Goal: Information Seeking & Learning: Learn about a topic

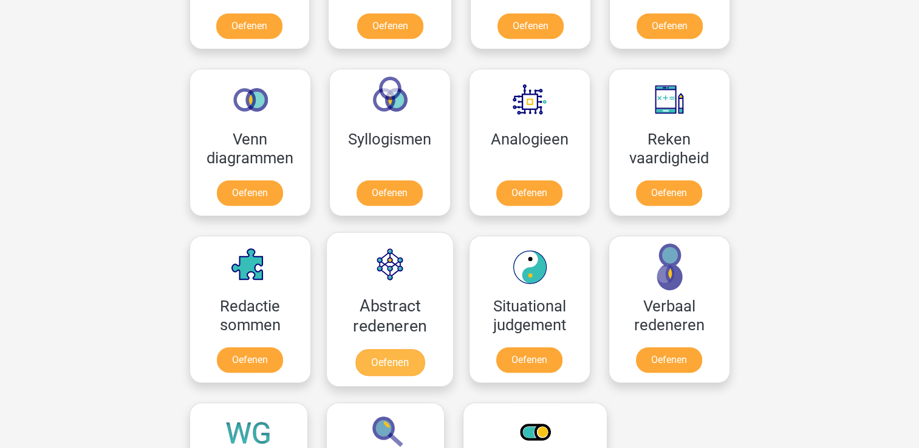
scroll to position [789, 0]
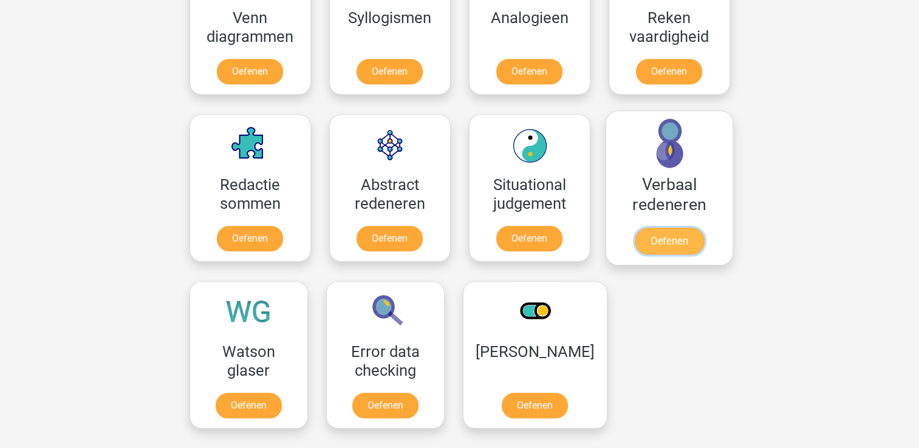
click at [672, 234] on link "Oefenen" at bounding box center [668, 241] width 69 height 27
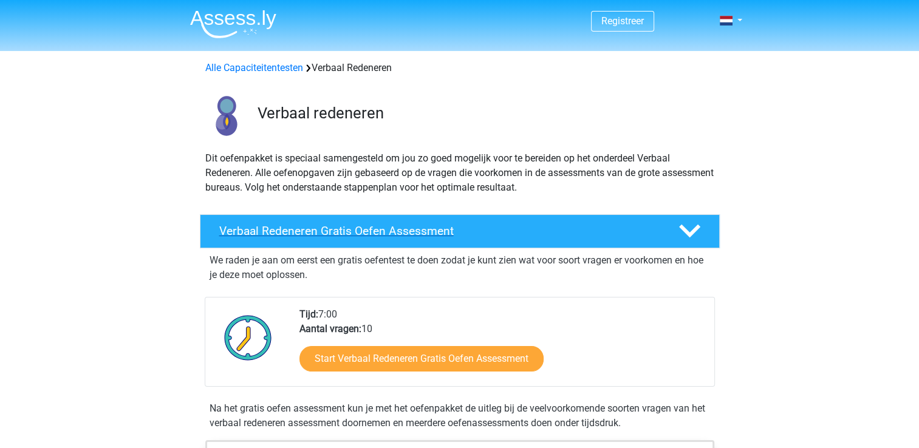
scroll to position [121, 0]
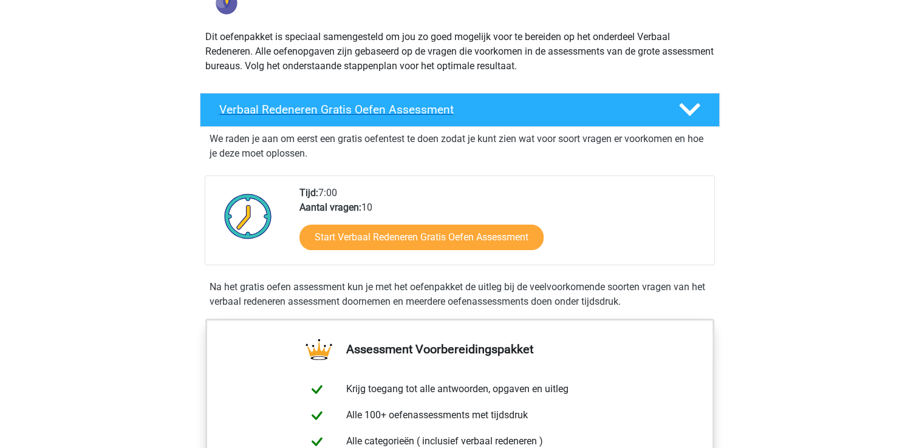
click at [691, 109] on icon at bounding box center [689, 109] width 21 height 21
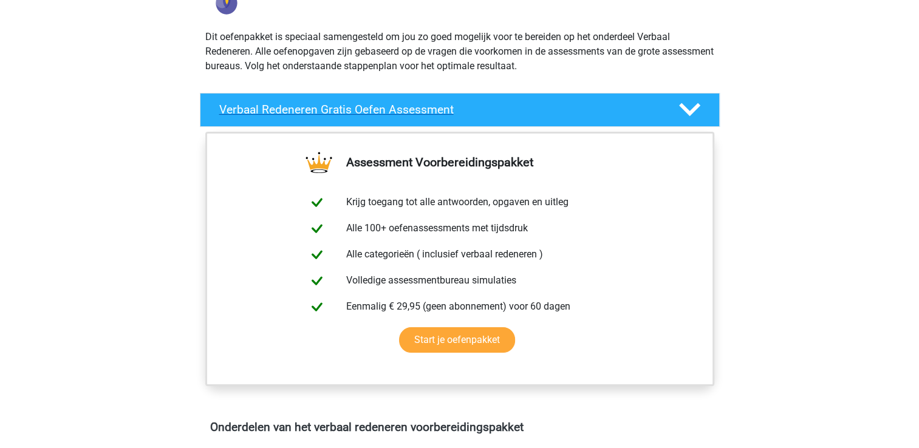
click at [687, 111] on polygon at bounding box center [689, 109] width 21 height 13
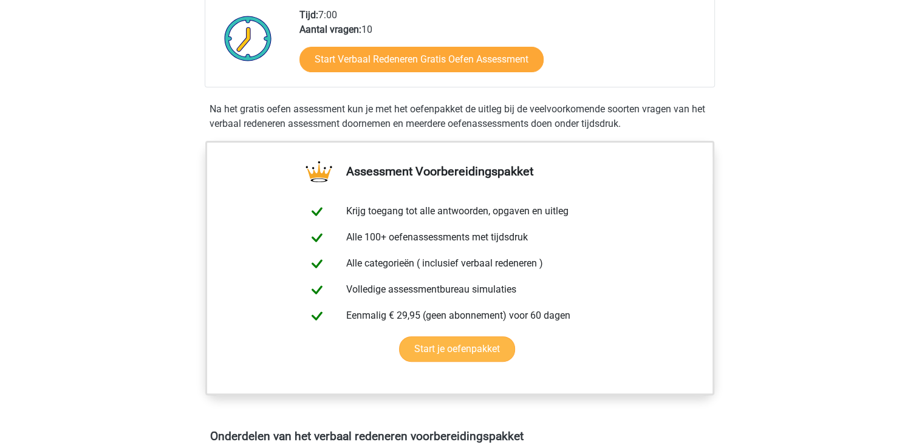
scroll to position [425, 0]
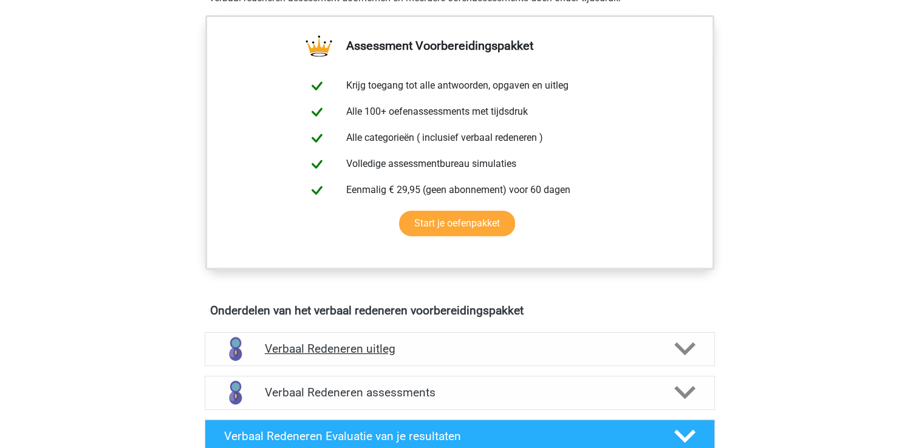
click at [687, 350] on polygon at bounding box center [684, 348] width 21 height 13
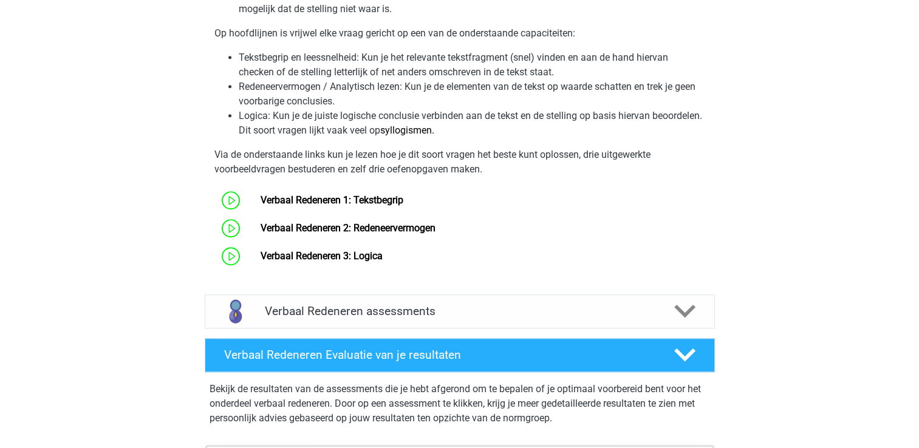
scroll to position [1154, 0]
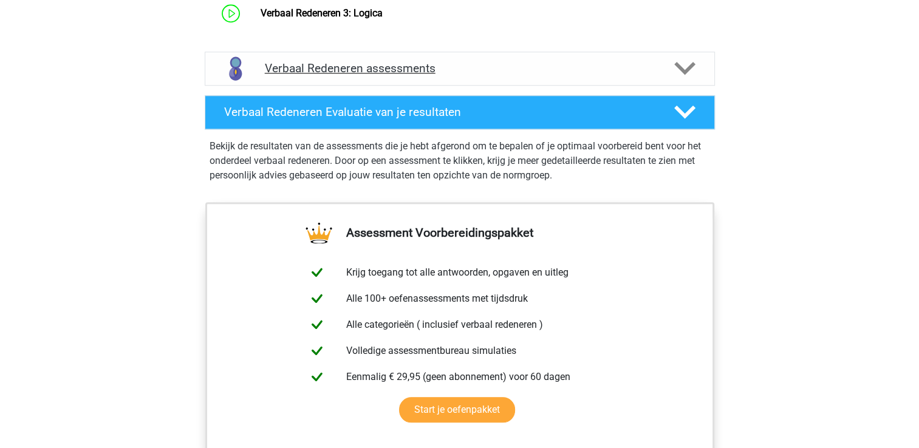
click at [687, 60] on icon at bounding box center [684, 68] width 21 height 21
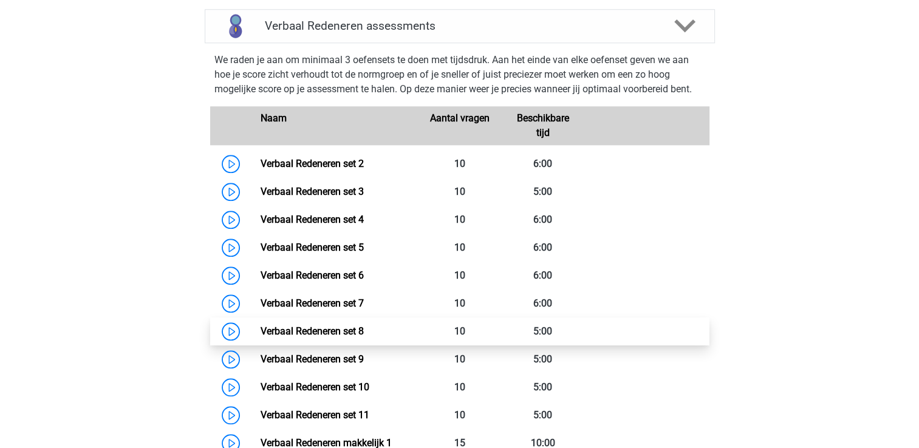
scroll to position [1336, 0]
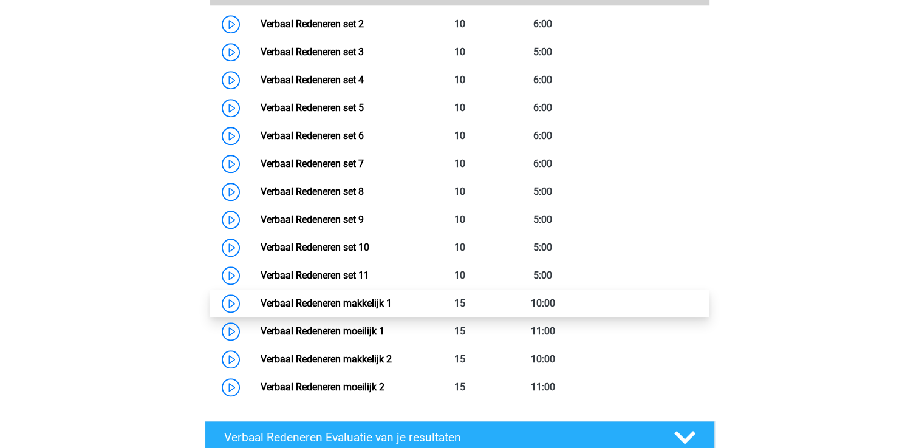
click at [334, 302] on link "Verbaal Redeneren makkelijk 1" at bounding box center [325, 304] width 131 height 12
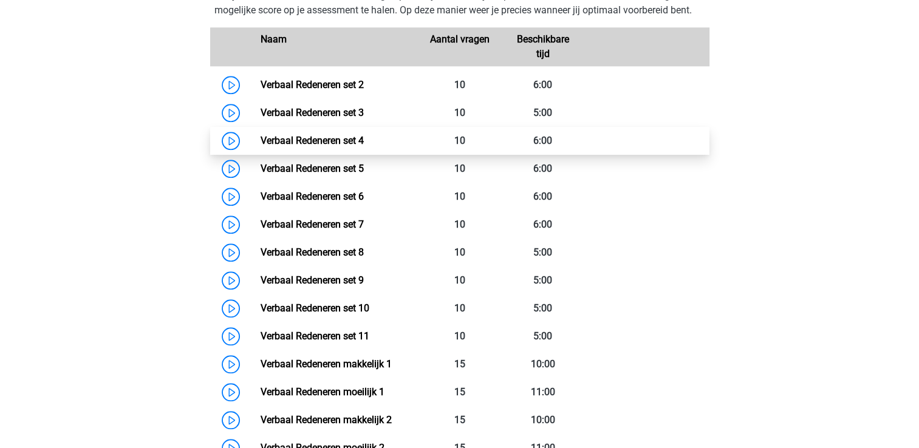
scroll to position [1275, 0]
click at [321, 135] on link "Verbaal Redeneren set 4" at bounding box center [311, 141] width 103 height 12
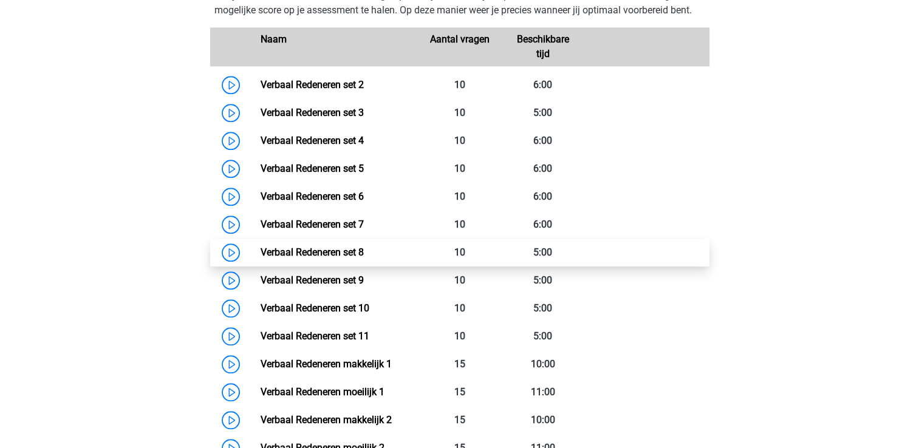
click at [319, 247] on link "Verbaal Redeneren set 8" at bounding box center [311, 253] width 103 height 12
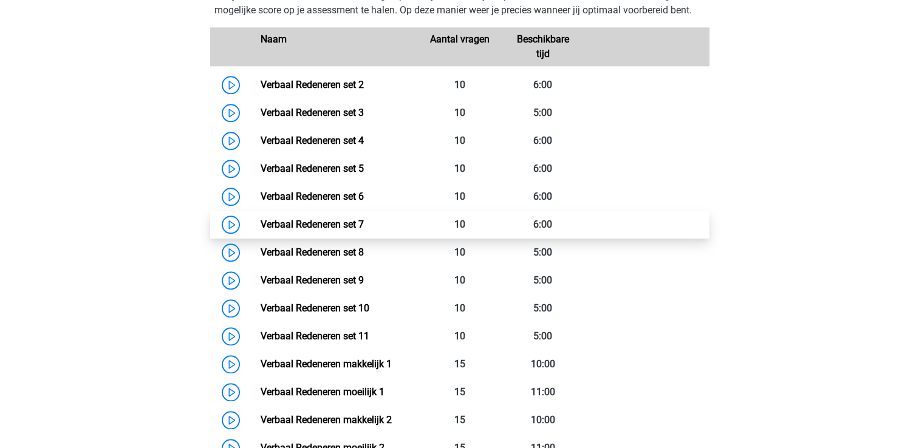
click at [317, 228] on link "Verbaal Redeneren set 7" at bounding box center [311, 225] width 103 height 12
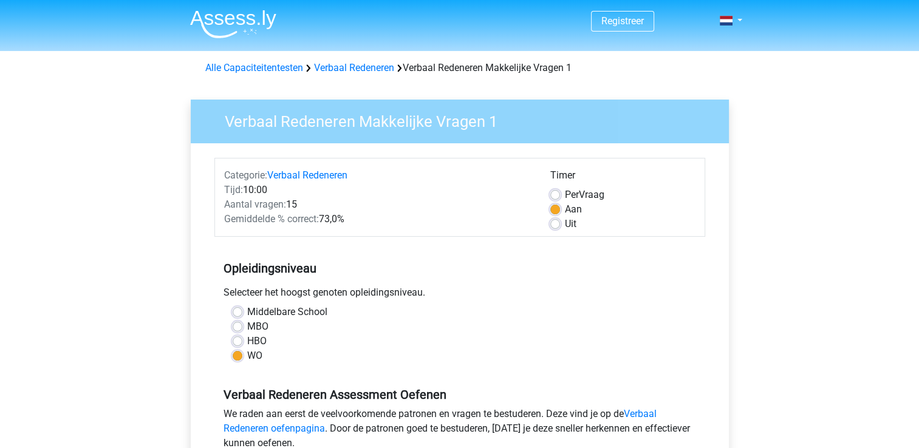
scroll to position [243, 0]
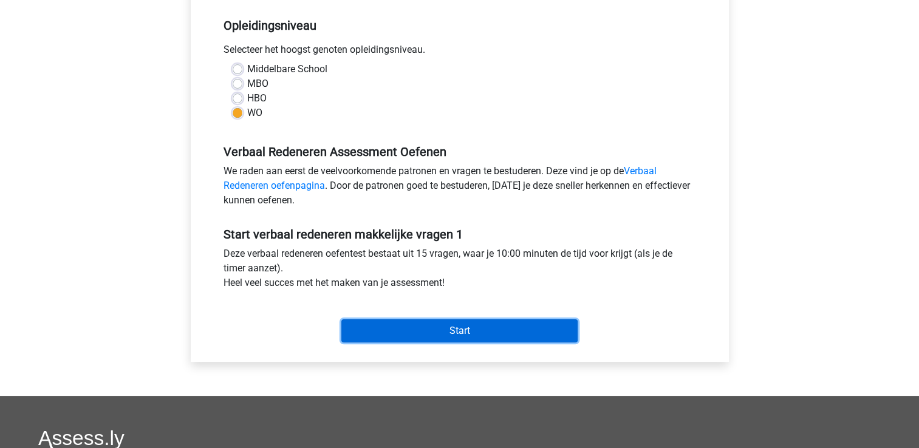
click at [406, 326] on input "Start" at bounding box center [459, 330] width 236 height 23
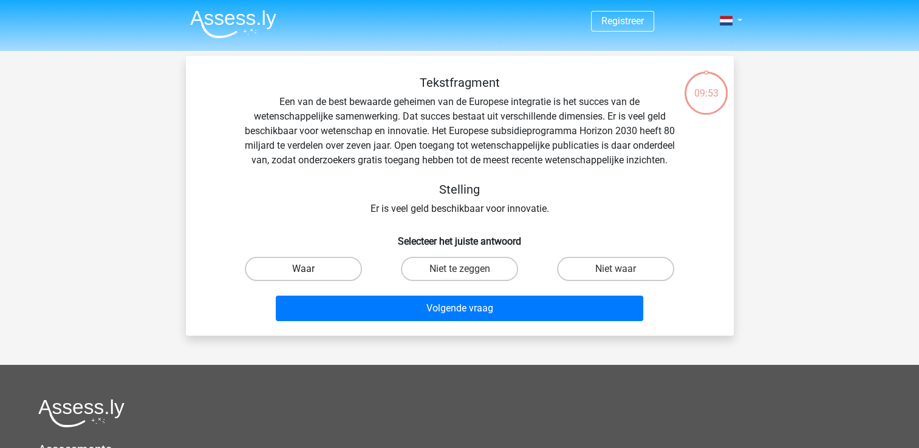
click at [302, 273] on label "Waar" at bounding box center [303, 269] width 117 height 24
click at [303, 273] on input "Waar" at bounding box center [307, 273] width 8 height 8
radio input "true"
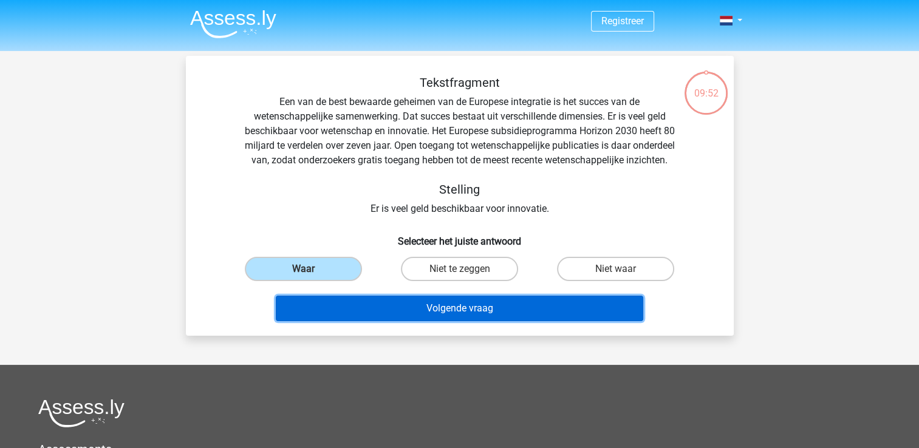
click at [410, 321] on button "Volgende vraag" at bounding box center [459, 309] width 367 height 26
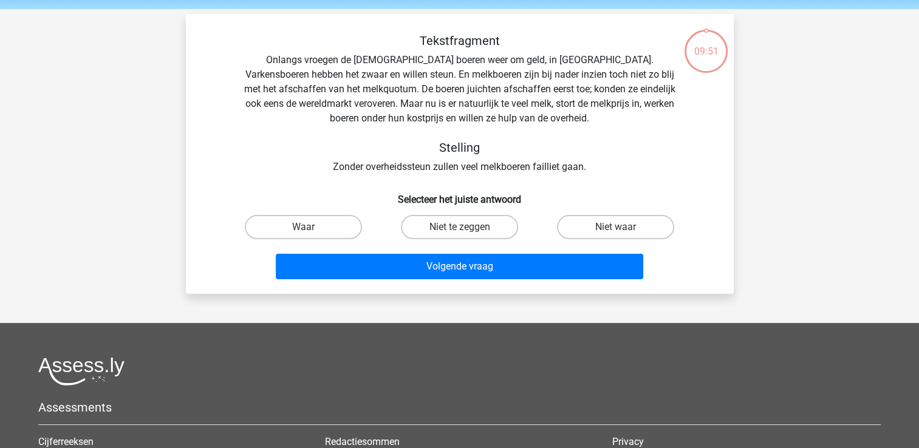
scroll to position [56, 0]
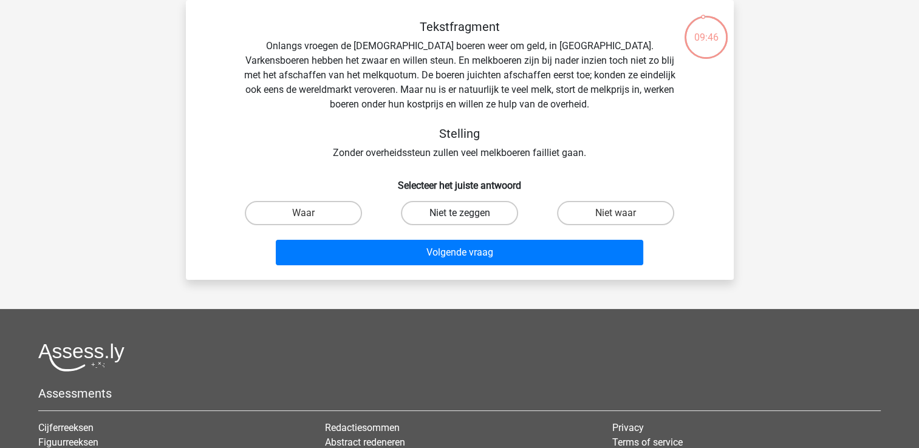
click at [503, 213] on label "Niet te zeggen" at bounding box center [459, 213] width 117 height 24
click at [467, 213] on input "Niet te zeggen" at bounding box center [463, 217] width 8 height 8
radio input "true"
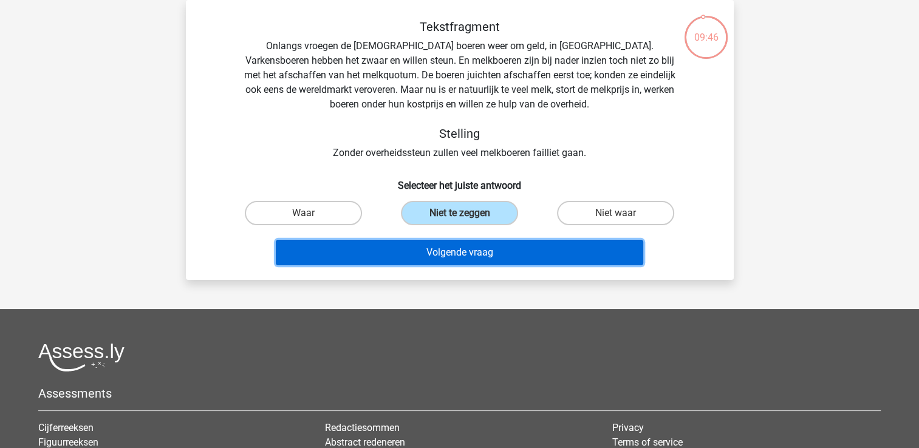
click at [495, 245] on button "Volgende vraag" at bounding box center [459, 253] width 367 height 26
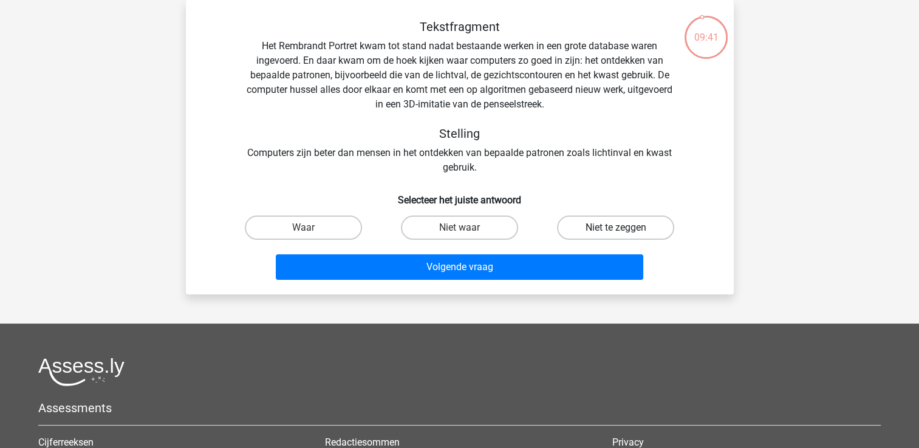
click at [604, 225] on label "Niet te zeggen" at bounding box center [615, 228] width 117 height 24
click at [616, 228] on input "Niet te zeggen" at bounding box center [620, 232] width 8 height 8
radio input "true"
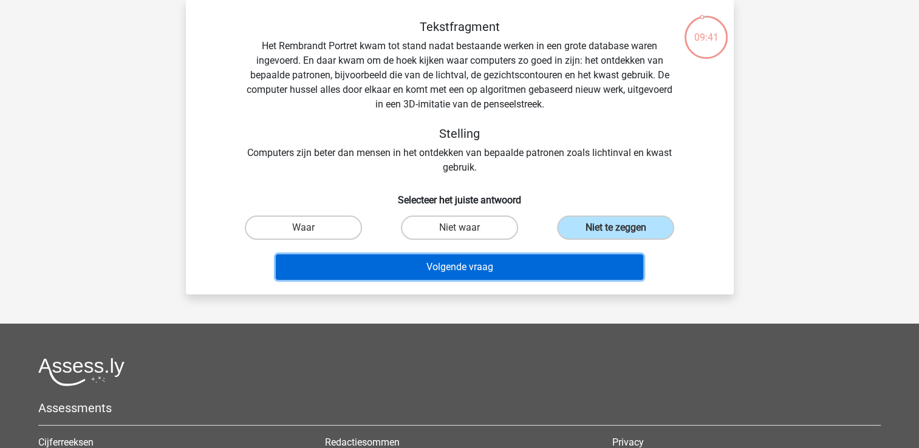
click at [512, 270] on button "Volgende vraag" at bounding box center [459, 267] width 367 height 26
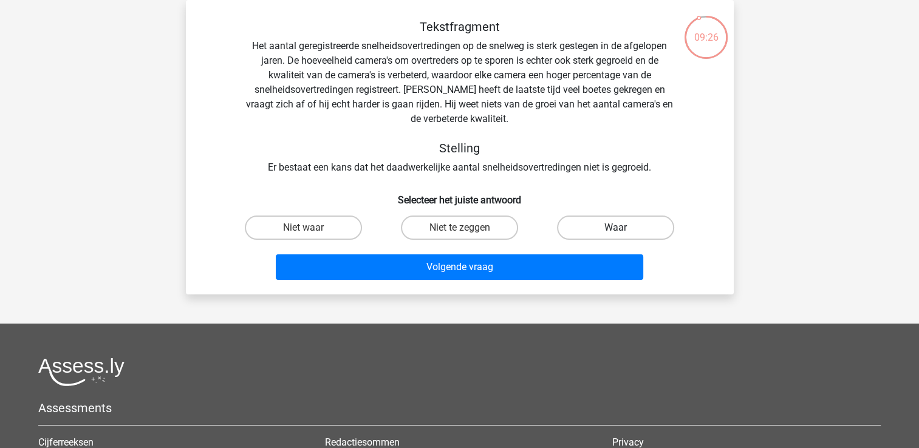
click at [582, 219] on label "Waar" at bounding box center [615, 228] width 117 height 24
click at [616, 228] on input "Waar" at bounding box center [620, 232] width 8 height 8
radio input "true"
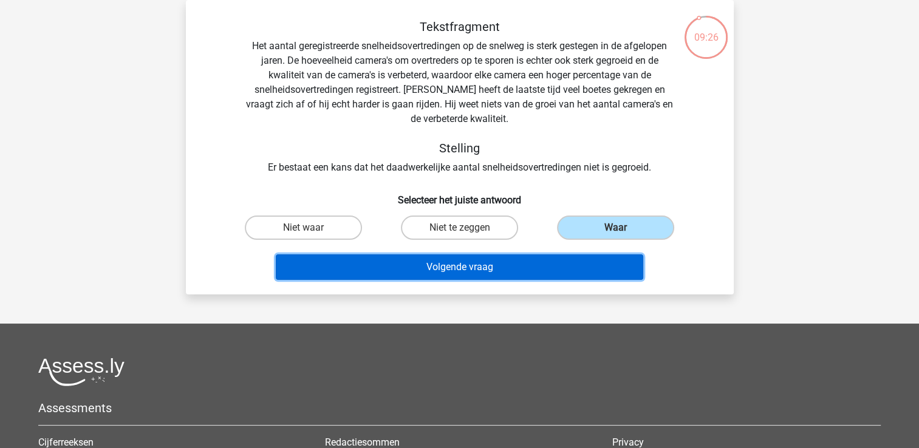
click at [527, 264] on button "Volgende vraag" at bounding box center [459, 267] width 367 height 26
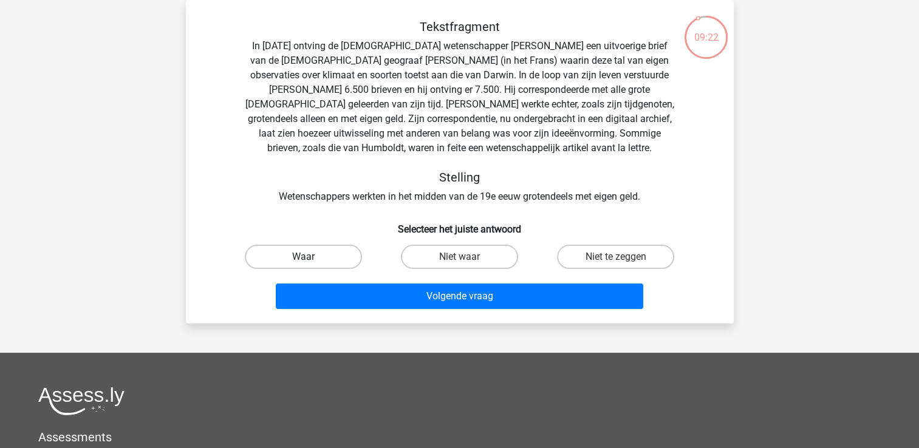
click at [338, 259] on label "Waar" at bounding box center [303, 257] width 117 height 24
click at [311, 259] on input "Waar" at bounding box center [307, 261] width 8 height 8
radio input "true"
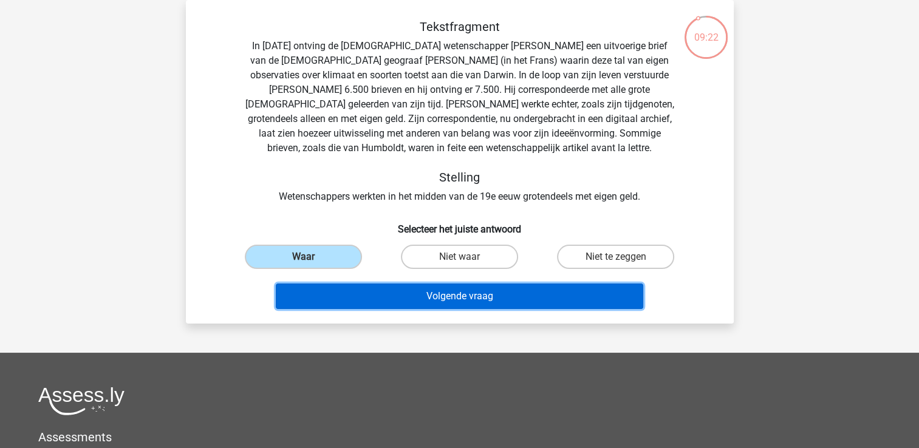
click at [407, 290] on button "Volgende vraag" at bounding box center [459, 297] width 367 height 26
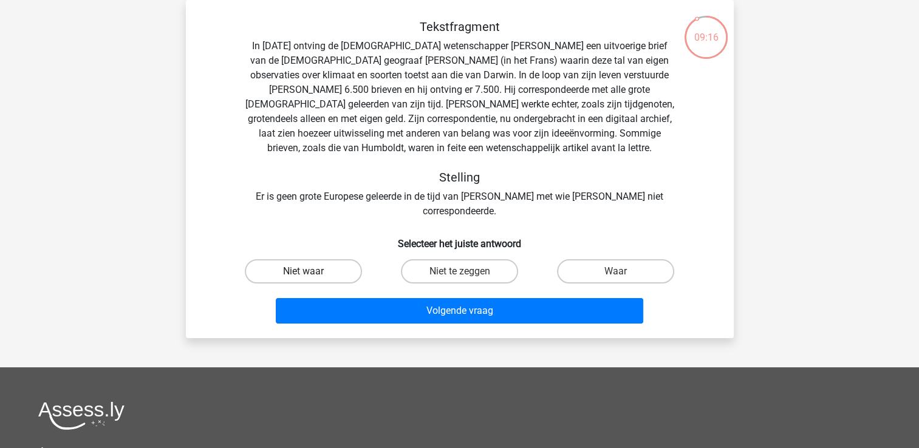
click at [315, 259] on label "Niet waar" at bounding box center [303, 271] width 117 height 24
click at [311, 271] on input "Niet waar" at bounding box center [307, 275] width 8 height 8
radio input "true"
click at [589, 259] on label "Waar" at bounding box center [615, 271] width 117 height 24
click at [616, 271] on input "Waar" at bounding box center [620, 275] width 8 height 8
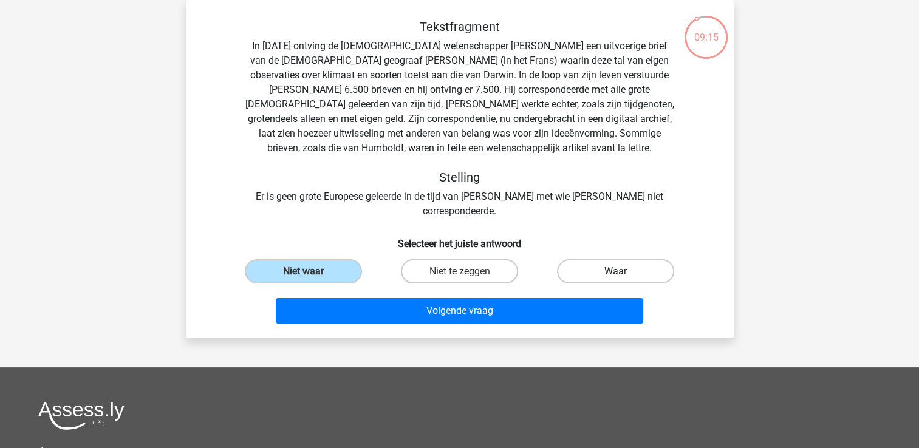
radio input "true"
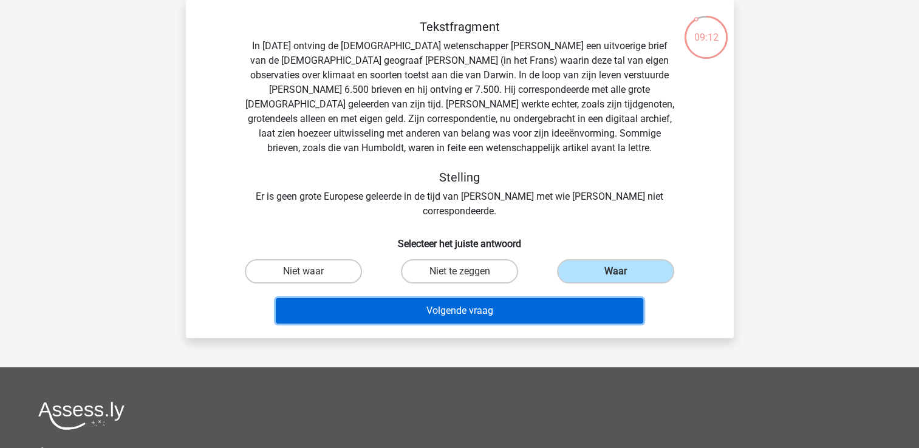
click at [489, 298] on button "Volgende vraag" at bounding box center [459, 311] width 367 height 26
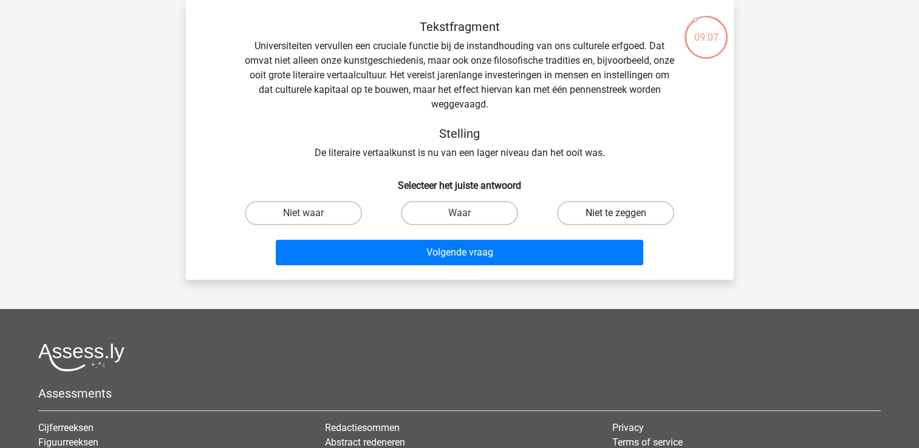
click at [619, 211] on label "Niet te zeggen" at bounding box center [615, 213] width 117 height 24
click at [619, 213] on input "Niet te zeggen" at bounding box center [620, 217] width 8 height 8
radio input "true"
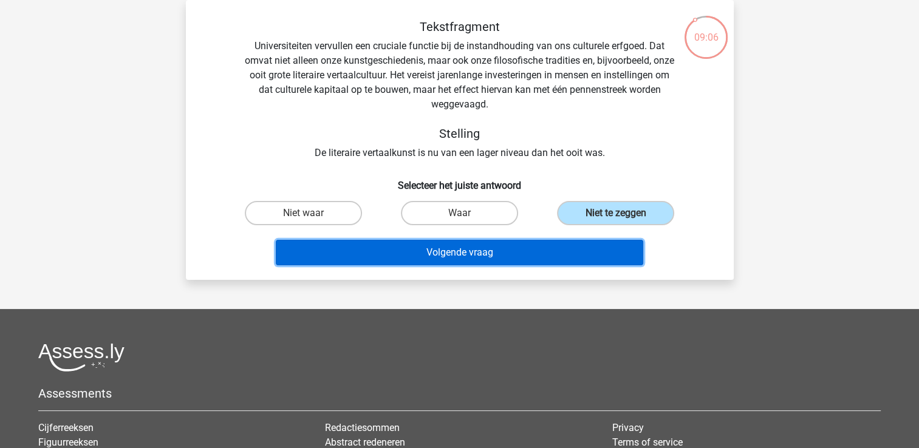
click at [512, 250] on button "Volgende vraag" at bounding box center [459, 253] width 367 height 26
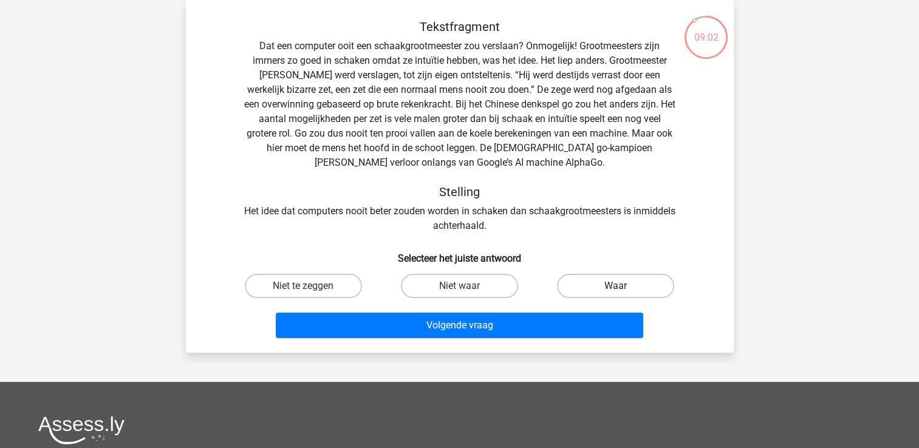
drag, startPoint x: 611, startPoint y: 282, endPoint x: 586, endPoint y: 294, distance: 27.7
click at [610, 282] on label "Waar" at bounding box center [615, 286] width 117 height 24
click at [616, 286] on input "Waar" at bounding box center [620, 290] width 8 height 8
radio input "true"
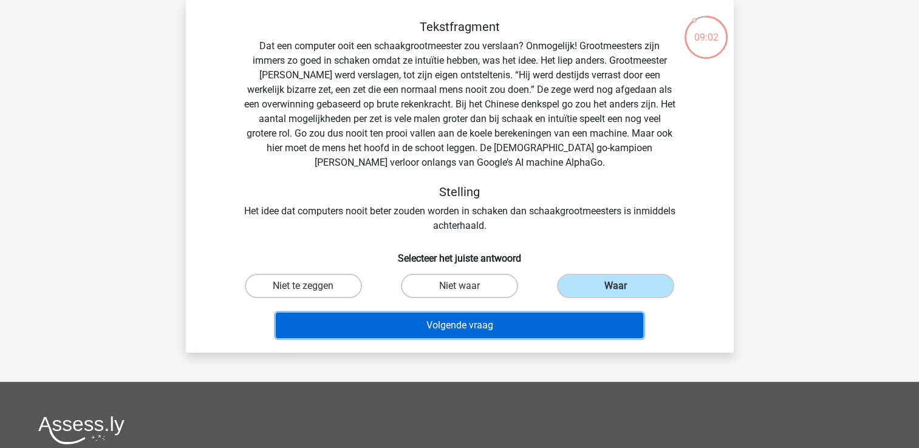
click at [526, 327] on button "Volgende vraag" at bounding box center [459, 326] width 367 height 26
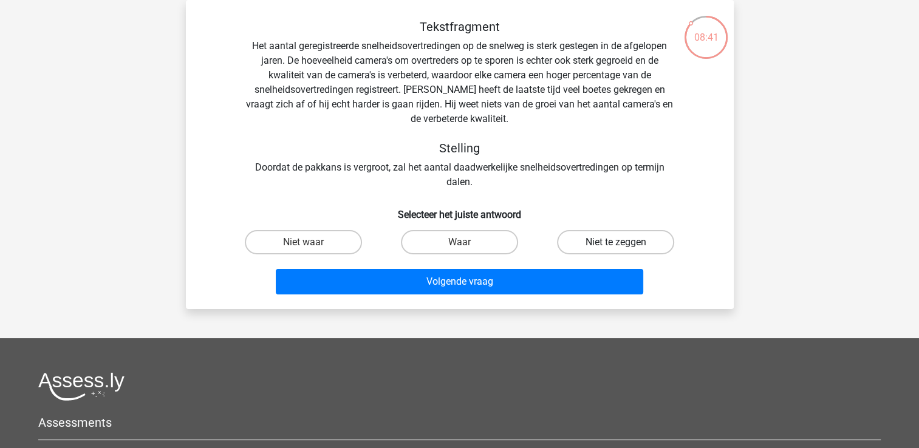
click at [576, 237] on label "Niet te zeggen" at bounding box center [615, 242] width 117 height 24
click at [616, 242] on input "Niet te zeggen" at bounding box center [620, 246] width 8 height 8
radio input "true"
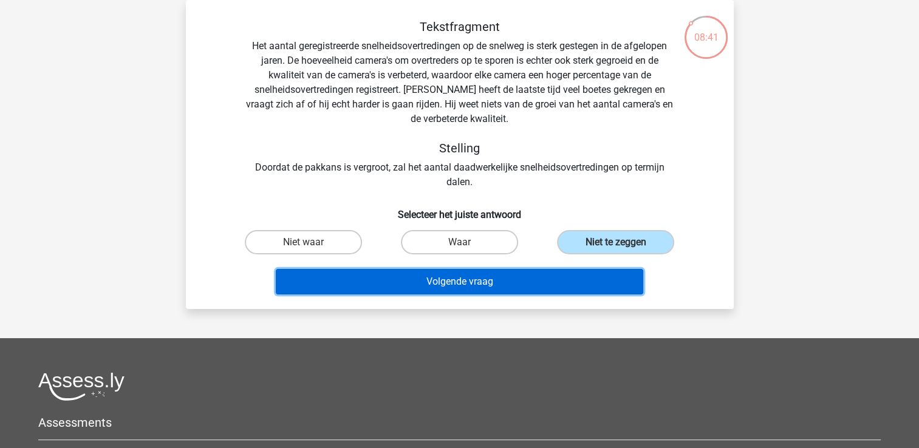
click at [539, 274] on button "Volgende vraag" at bounding box center [459, 282] width 367 height 26
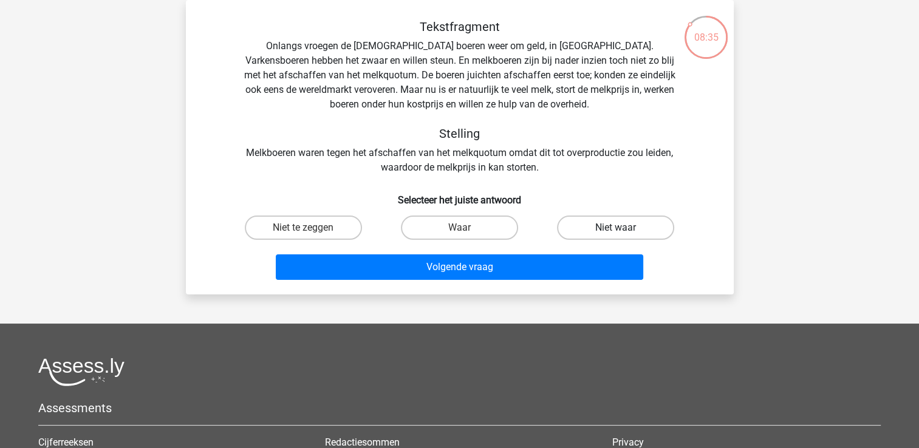
click at [610, 232] on label "Niet waar" at bounding box center [615, 228] width 117 height 24
click at [616, 232] on input "Niet waar" at bounding box center [620, 232] width 8 height 8
radio input "true"
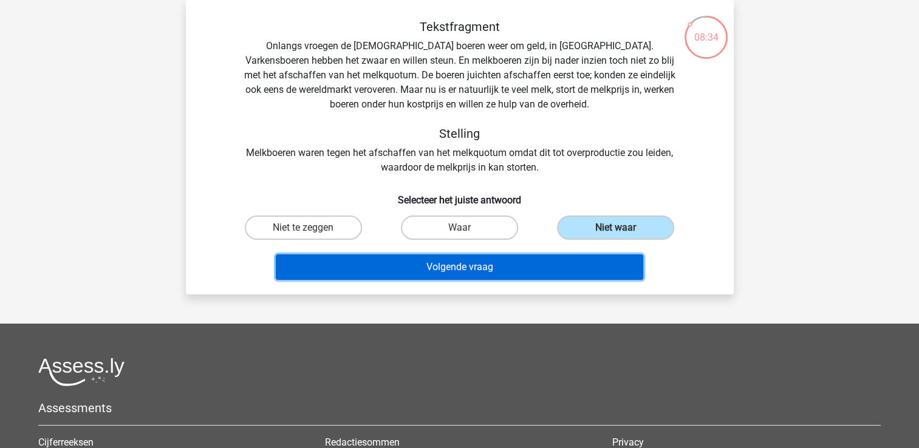
click at [534, 259] on button "Volgende vraag" at bounding box center [459, 267] width 367 height 26
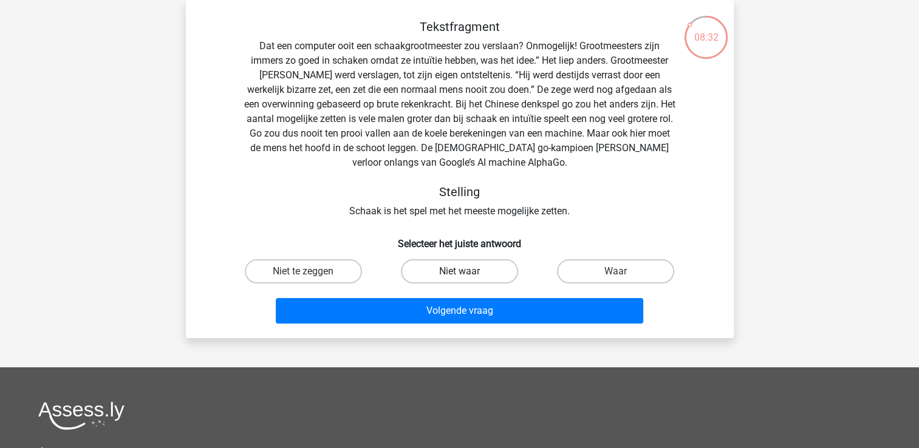
click at [458, 269] on label "Niet waar" at bounding box center [459, 271] width 117 height 24
click at [459, 271] on input "Niet waar" at bounding box center [463, 275] width 8 height 8
radio input "true"
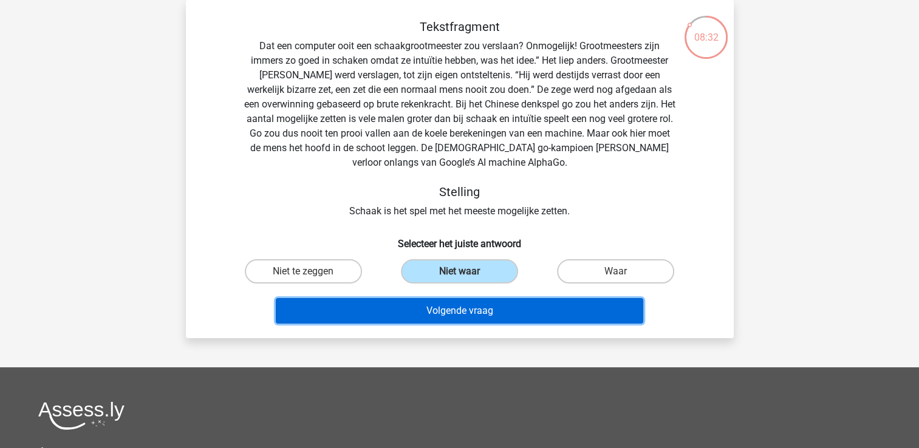
click at [509, 314] on button "Volgende vraag" at bounding box center [459, 311] width 367 height 26
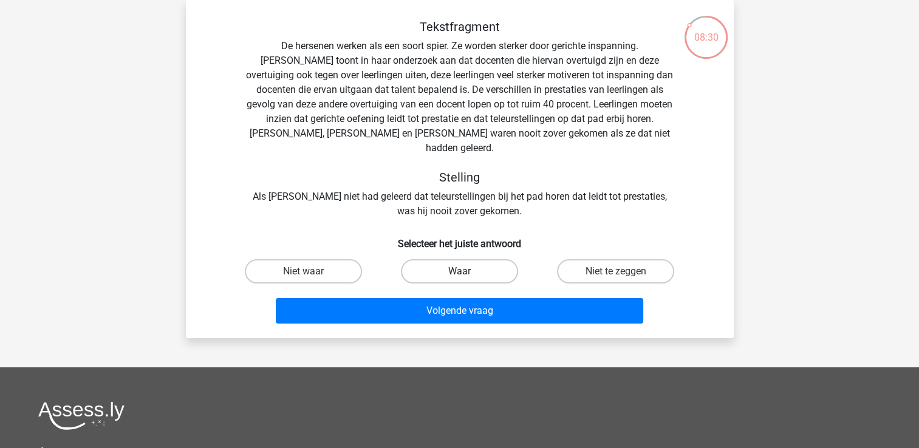
click at [452, 259] on label "Waar" at bounding box center [459, 271] width 117 height 24
click at [459, 271] on input "Waar" at bounding box center [463, 275] width 8 height 8
radio input "true"
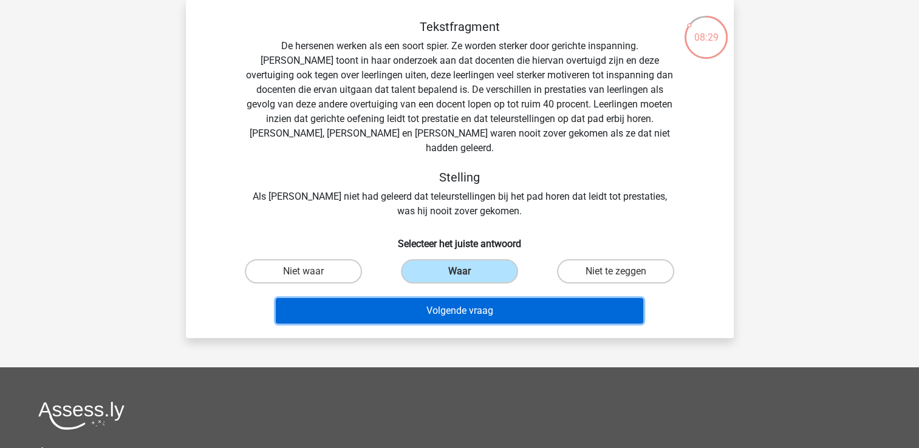
click at [474, 301] on button "Volgende vraag" at bounding box center [459, 311] width 367 height 26
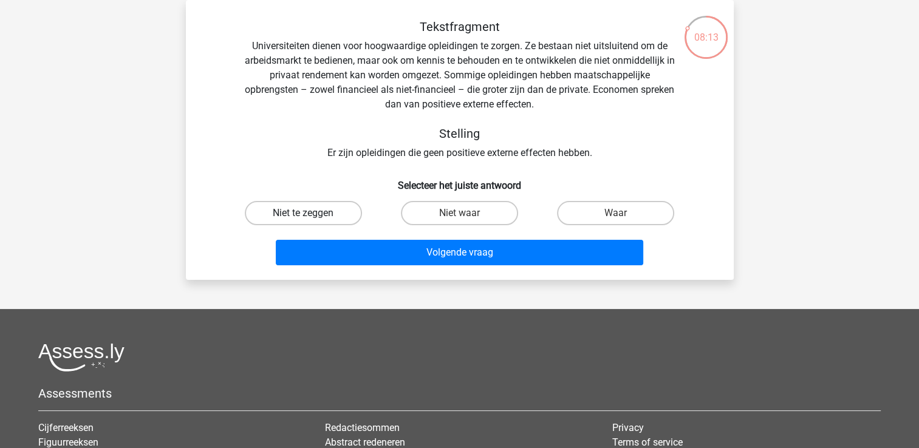
click at [322, 207] on label "Niet te zeggen" at bounding box center [303, 213] width 117 height 24
click at [311, 213] on input "Niet te zeggen" at bounding box center [307, 217] width 8 height 8
radio input "true"
click at [401, 267] on div "Volgende vraag" at bounding box center [459, 255] width 469 height 30
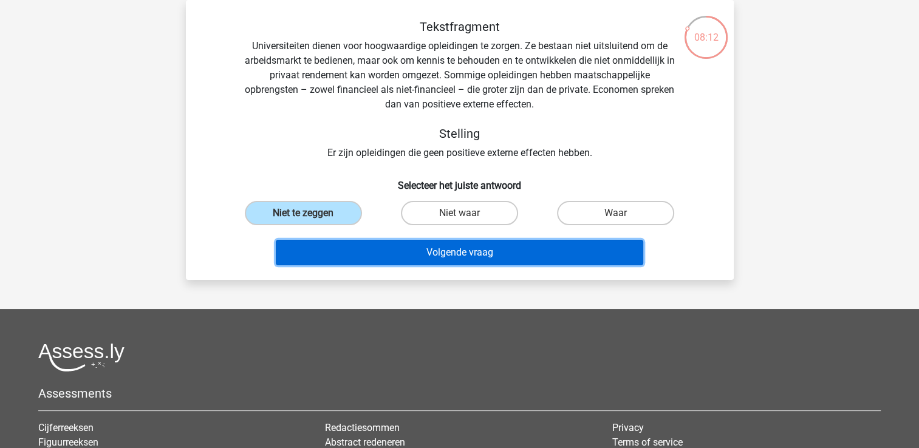
click at [406, 254] on button "Volgende vraag" at bounding box center [459, 253] width 367 height 26
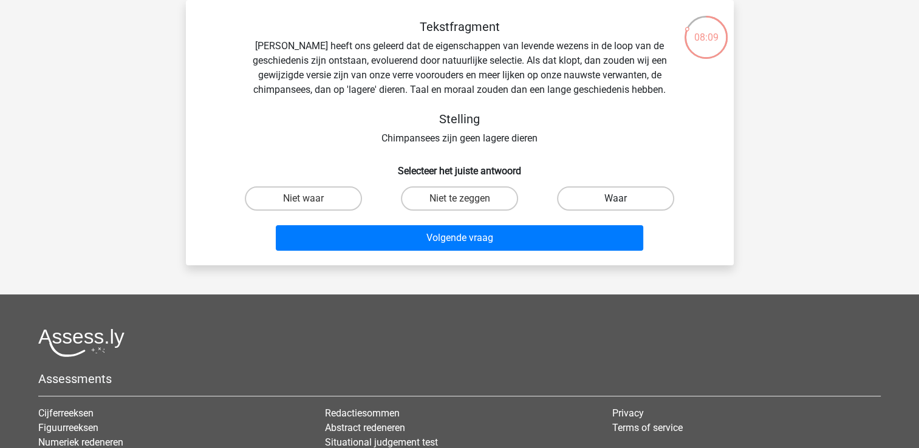
click at [597, 196] on label "Waar" at bounding box center [615, 198] width 117 height 24
click at [616, 199] on input "Waar" at bounding box center [620, 203] width 8 height 8
radio input "true"
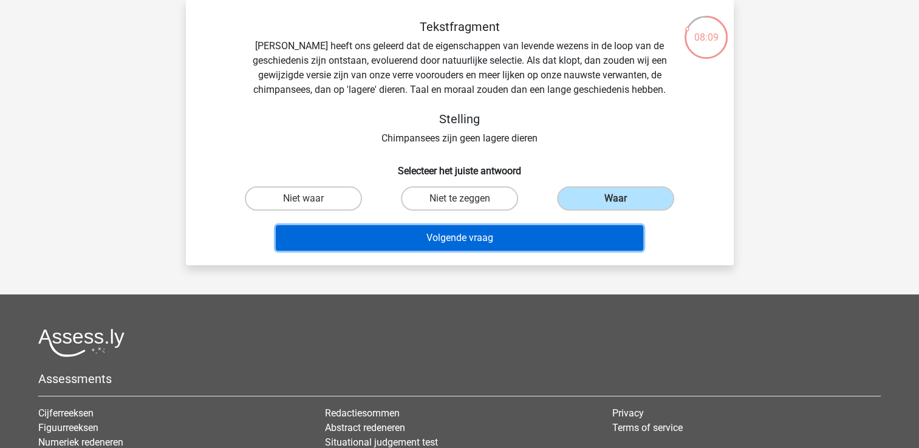
click at [537, 243] on button "Volgende vraag" at bounding box center [459, 238] width 367 height 26
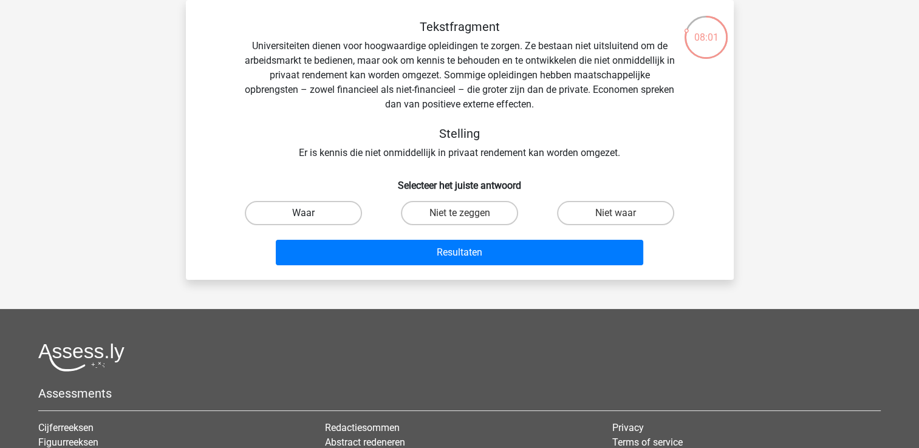
click at [270, 208] on label "Waar" at bounding box center [303, 213] width 117 height 24
click at [303, 213] on input "Waar" at bounding box center [307, 217] width 8 height 8
radio input "true"
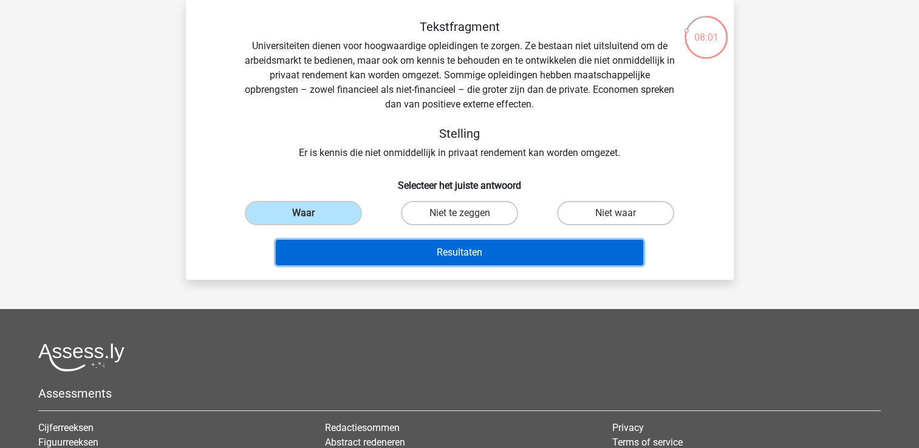
click at [355, 244] on button "Resultaten" at bounding box center [459, 253] width 367 height 26
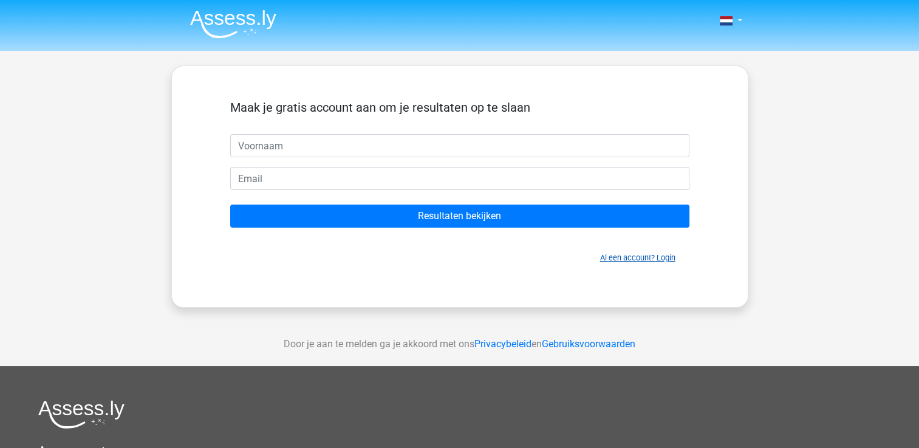
click at [602, 261] on link "Al een account? Login" at bounding box center [637, 257] width 75 height 9
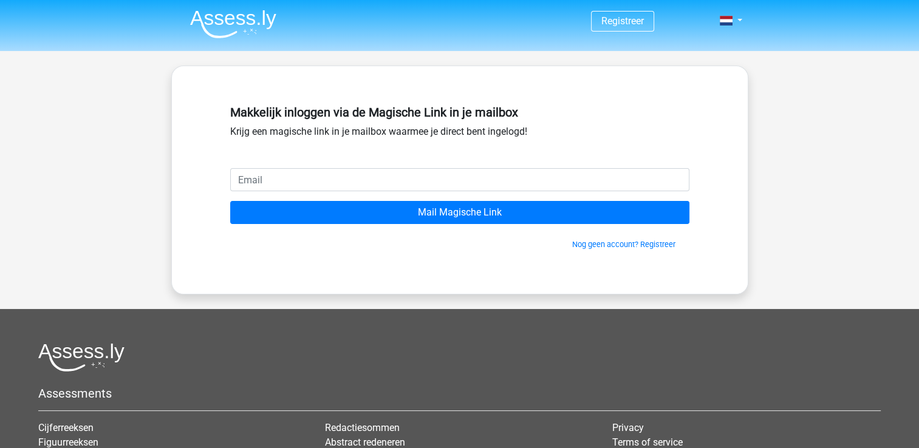
click at [299, 177] on input "email" at bounding box center [459, 179] width 459 height 23
type input "[EMAIL_ADDRESS][DOMAIN_NAME]"
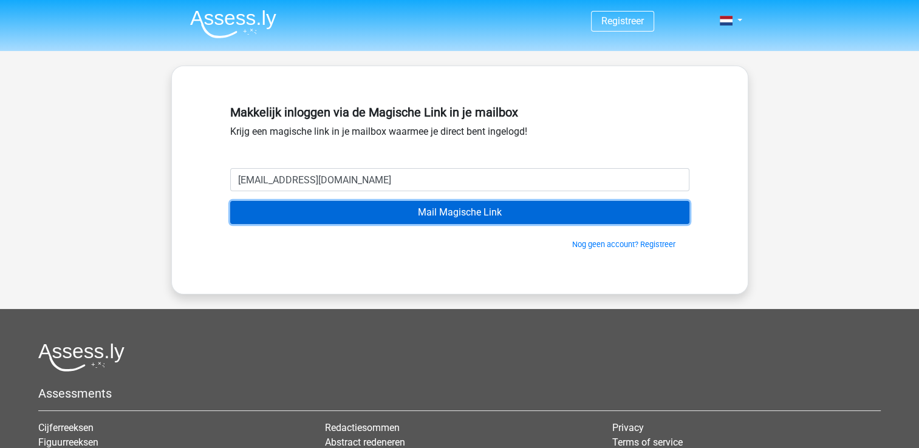
click at [434, 220] on input "Mail Magische Link" at bounding box center [459, 212] width 459 height 23
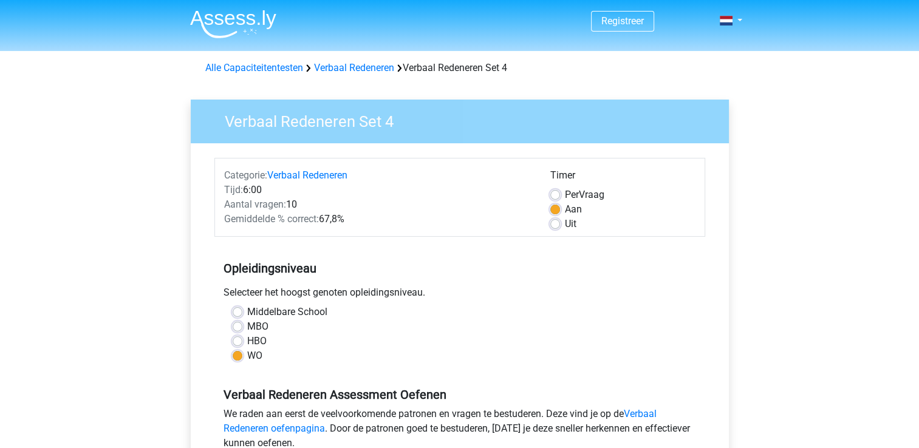
scroll to position [243, 0]
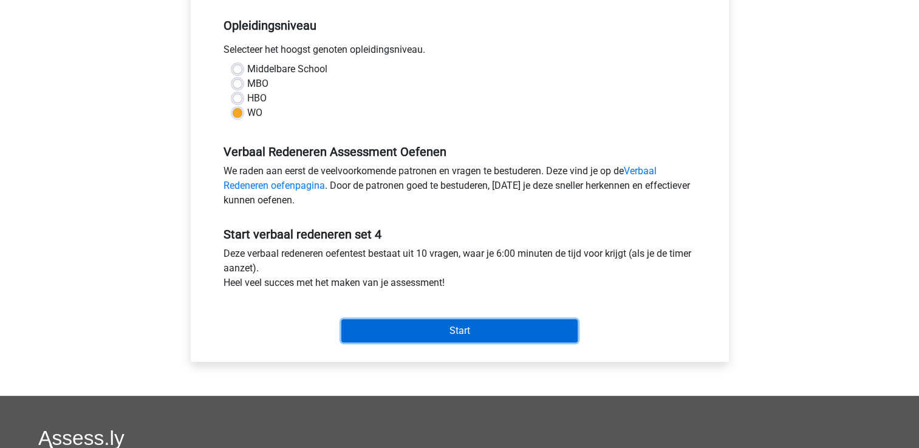
click at [464, 327] on input "Start" at bounding box center [459, 330] width 236 height 23
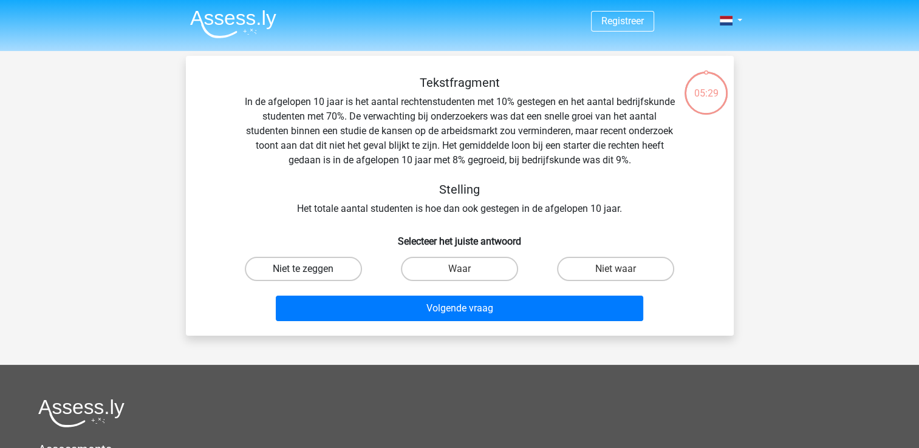
click at [282, 273] on label "Niet te zeggen" at bounding box center [303, 269] width 117 height 24
click at [303, 273] on input "Niet te zeggen" at bounding box center [307, 273] width 8 height 8
radio input "true"
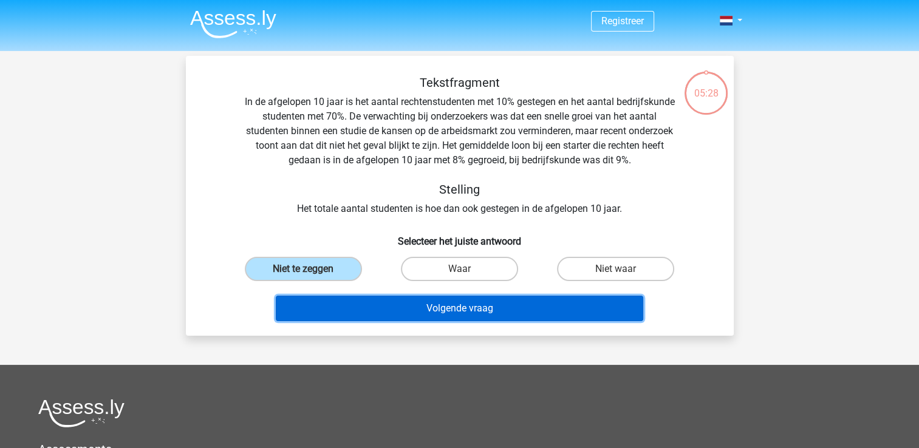
click at [386, 310] on button "Volgende vraag" at bounding box center [459, 309] width 367 height 26
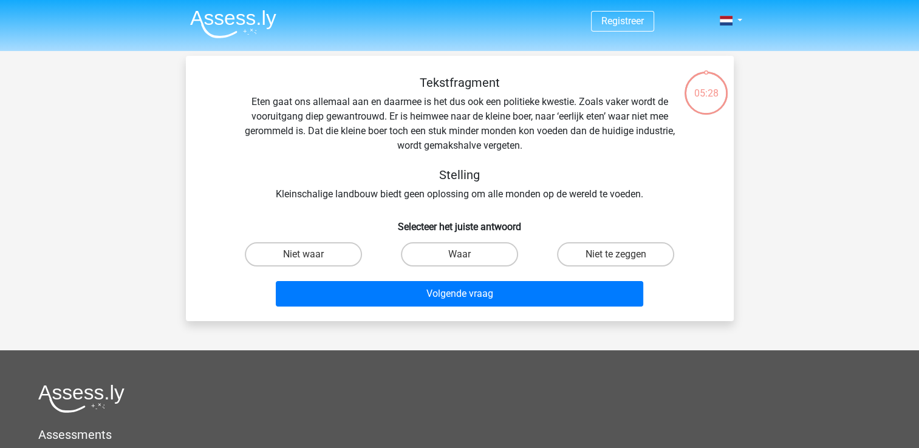
scroll to position [56, 0]
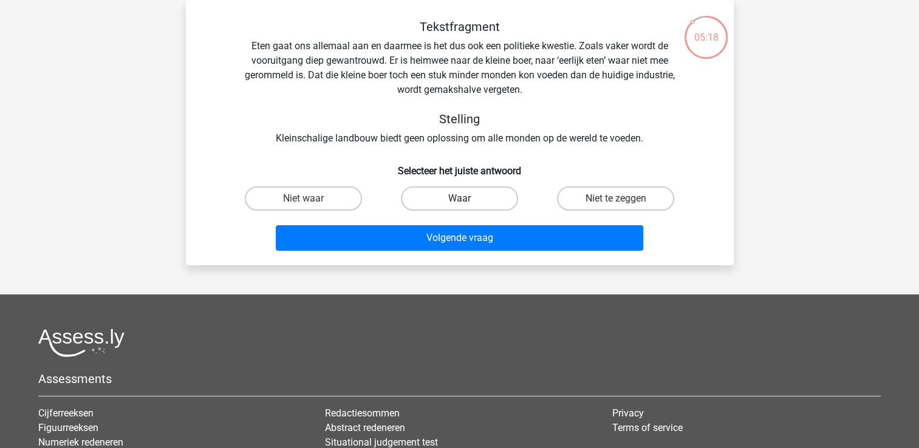
click at [478, 204] on label "Waar" at bounding box center [459, 198] width 117 height 24
click at [467, 204] on input "Waar" at bounding box center [463, 203] width 8 height 8
radio input "true"
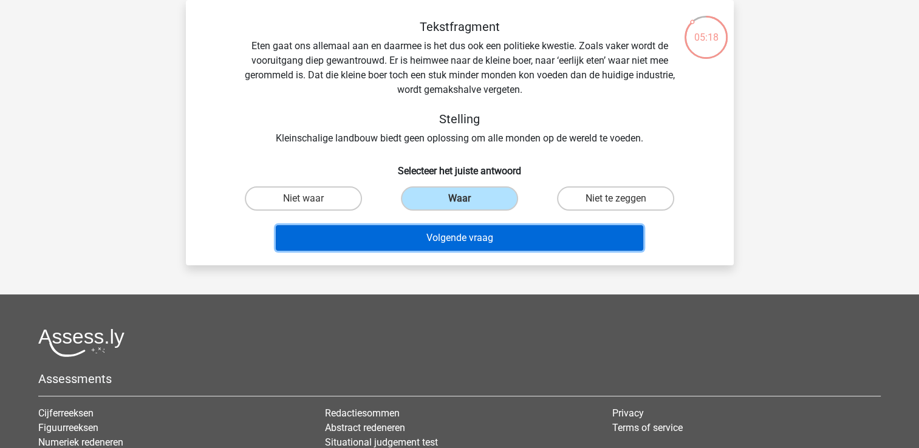
click at [483, 237] on button "Volgende vraag" at bounding box center [459, 238] width 367 height 26
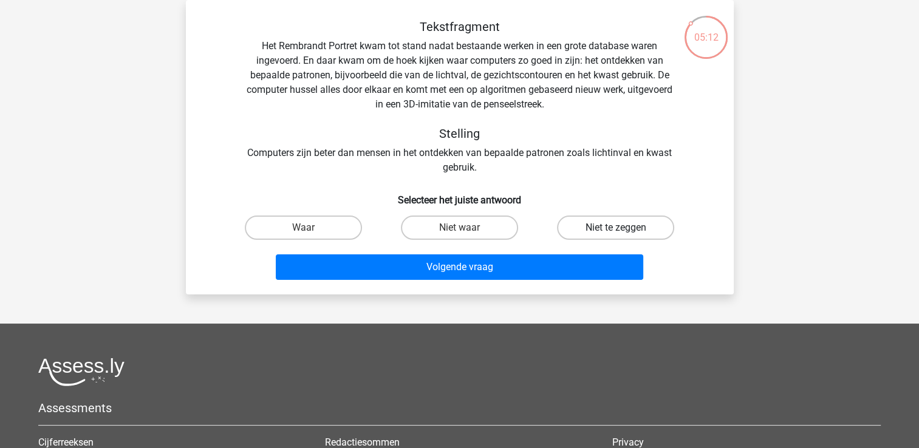
click at [603, 225] on label "Niet te zeggen" at bounding box center [615, 228] width 117 height 24
click at [616, 228] on input "Niet te zeggen" at bounding box center [620, 232] width 8 height 8
radio input "true"
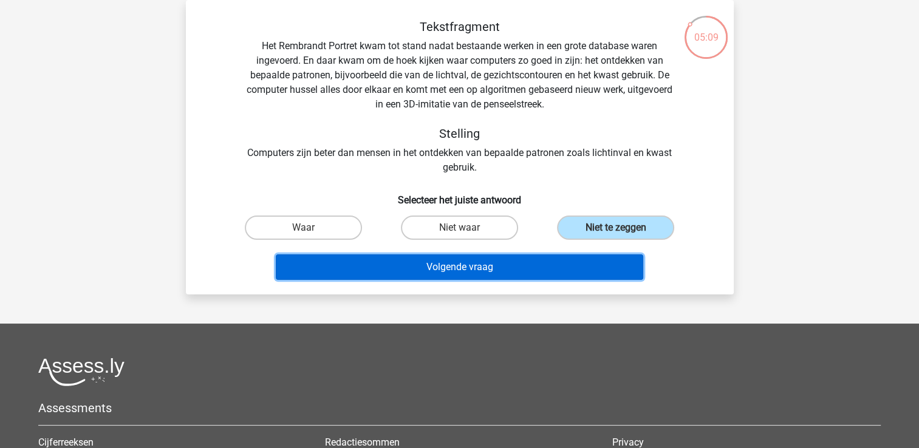
click at [474, 273] on button "Volgende vraag" at bounding box center [459, 267] width 367 height 26
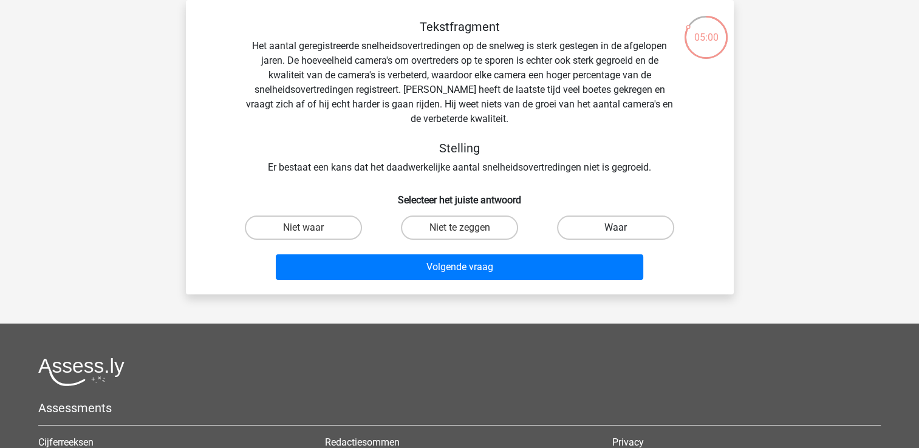
drag, startPoint x: 591, startPoint y: 230, endPoint x: 559, endPoint y: 251, distance: 39.4
click at [590, 230] on label "Waar" at bounding box center [615, 228] width 117 height 24
click at [616, 230] on input "Waar" at bounding box center [620, 232] width 8 height 8
radio input "true"
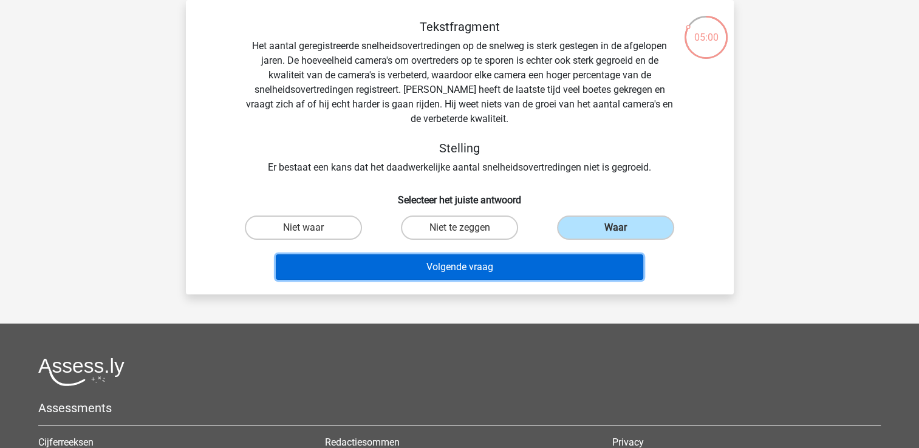
click at [480, 273] on button "Volgende vraag" at bounding box center [459, 267] width 367 height 26
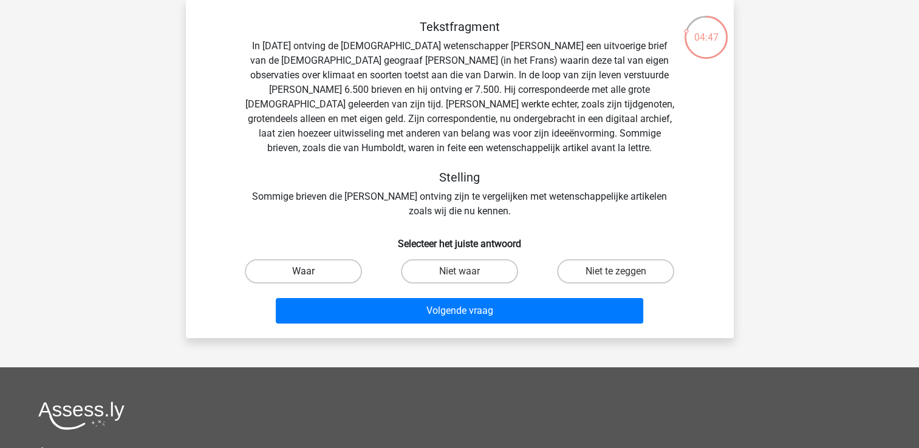
click at [287, 276] on label "Waar" at bounding box center [303, 271] width 117 height 24
click at [303, 276] on input "Waar" at bounding box center [307, 275] width 8 height 8
radio input "true"
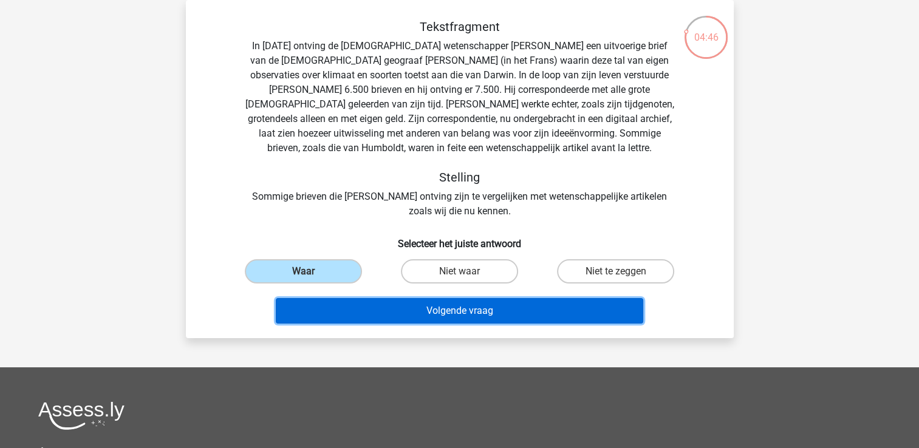
click at [344, 306] on button "Volgende vraag" at bounding box center [459, 311] width 367 height 26
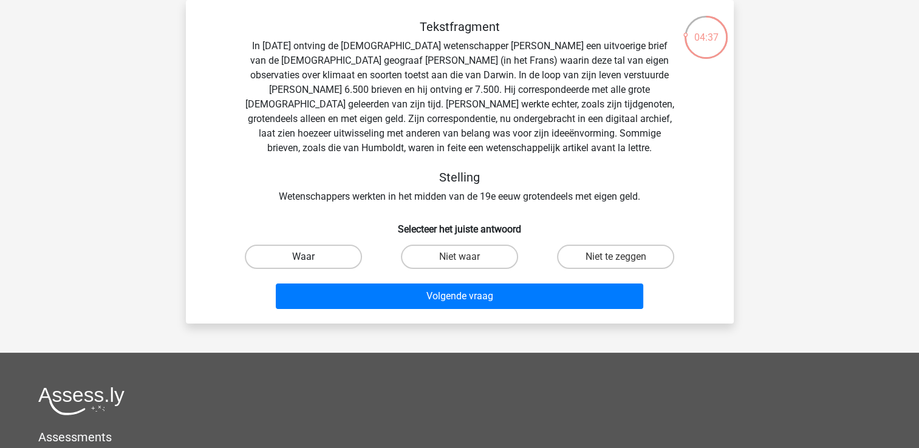
click at [339, 259] on label "Waar" at bounding box center [303, 257] width 117 height 24
click at [311, 259] on input "Waar" at bounding box center [307, 261] width 8 height 8
radio input "true"
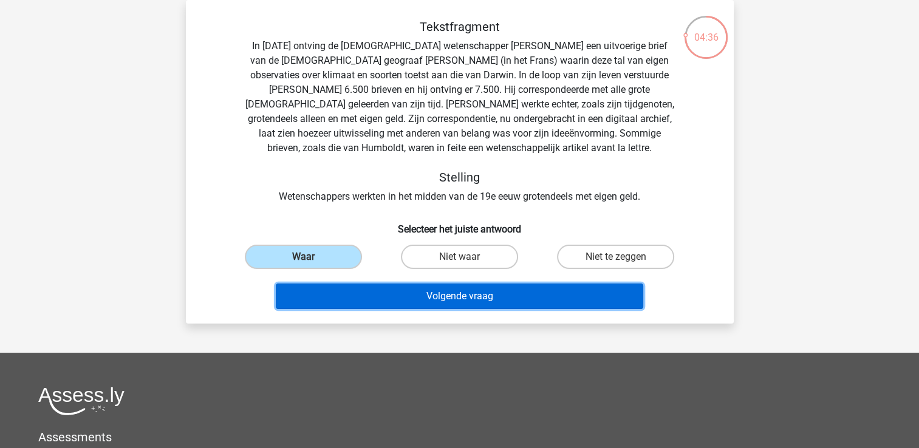
click at [447, 299] on button "Volgende vraag" at bounding box center [459, 297] width 367 height 26
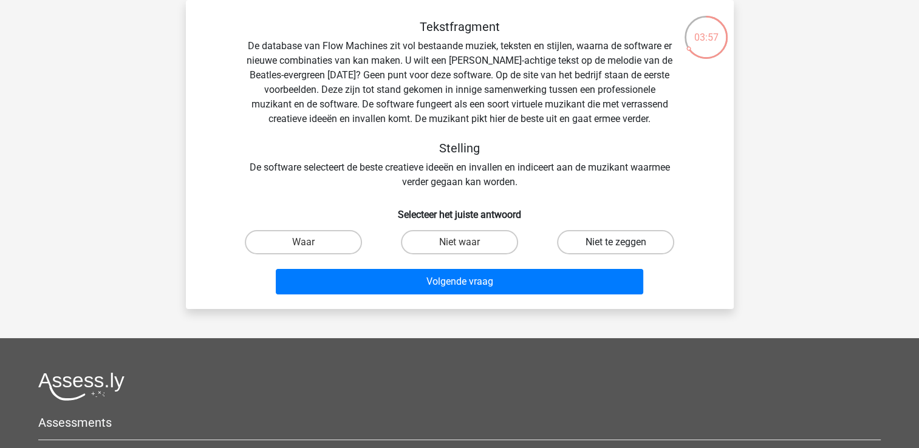
click at [577, 247] on label "Niet te zeggen" at bounding box center [615, 242] width 117 height 24
click at [616, 247] on input "Niet te zeggen" at bounding box center [620, 246] width 8 height 8
radio input "true"
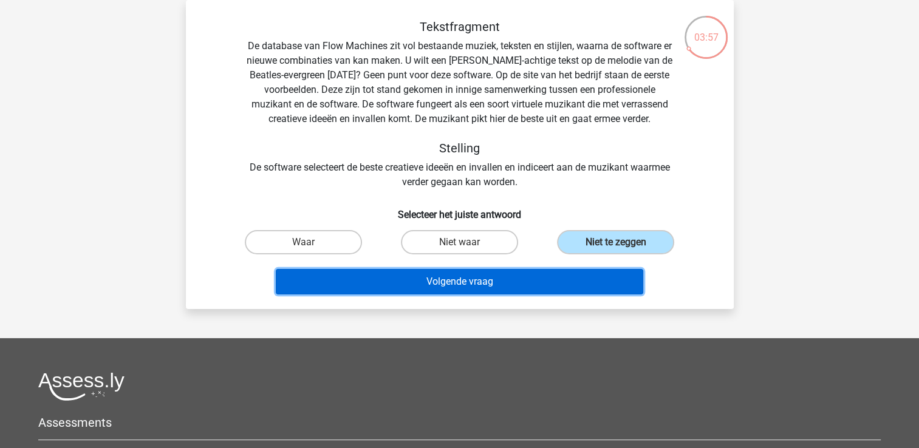
click at [541, 285] on button "Volgende vraag" at bounding box center [459, 282] width 367 height 26
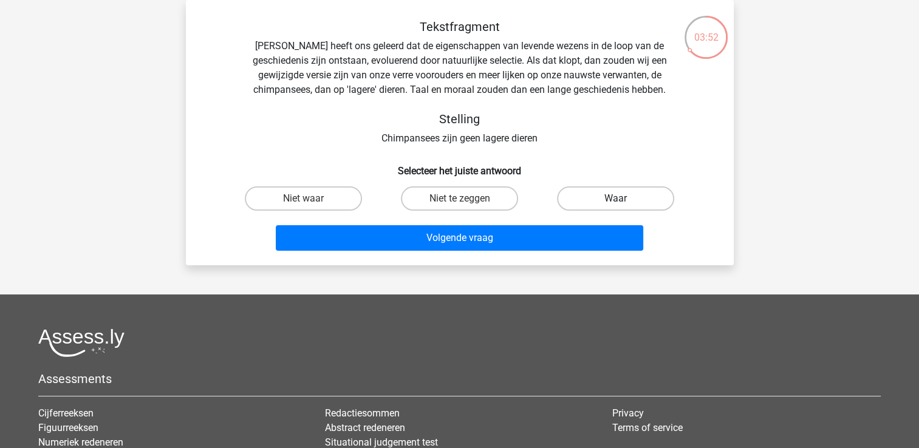
click at [578, 195] on label "Waar" at bounding box center [615, 198] width 117 height 24
click at [616, 199] on input "Waar" at bounding box center [620, 203] width 8 height 8
radio input "true"
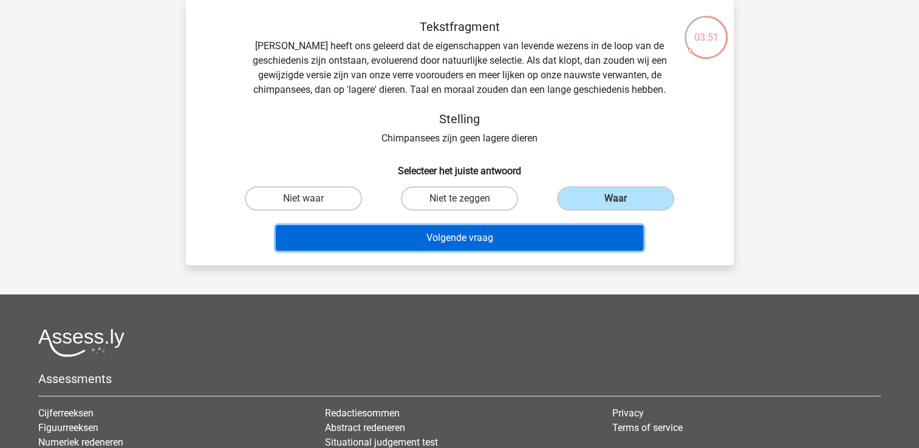
click at [505, 232] on button "Volgende vraag" at bounding box center [459, 238] width 367 height 26
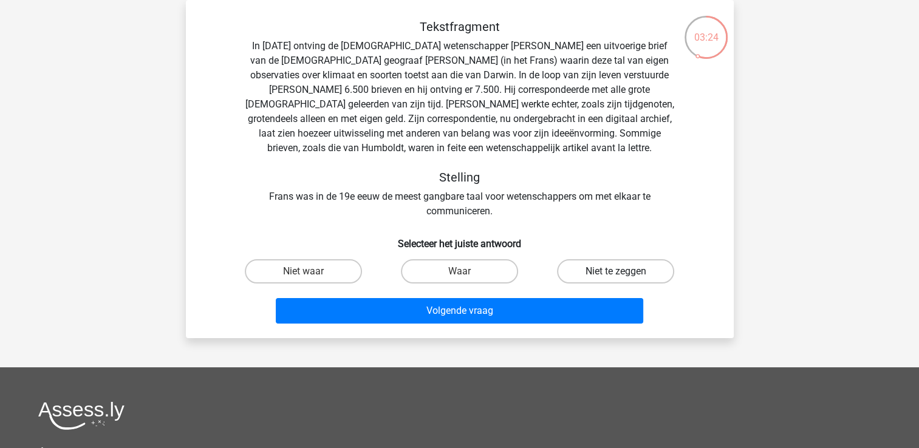
click at [594, 266] on label "Niet te zeggen" at bounding box center [615, 271] width 117 height 24
click at [616, 271] on input "Niet te zeggen" at bounding box center [620, 275] width 8 height 8
radio input "true"
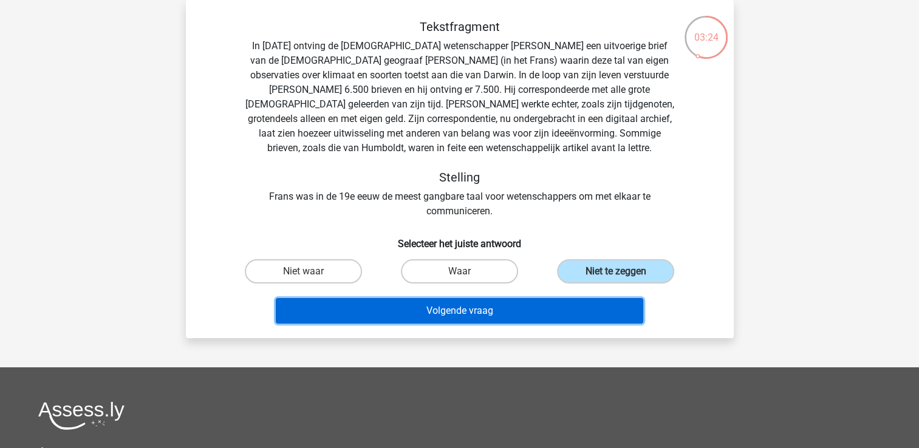
click at [525, 317] on button "Volgende vraag" at bounding box center [459, 311] width 367 height 26
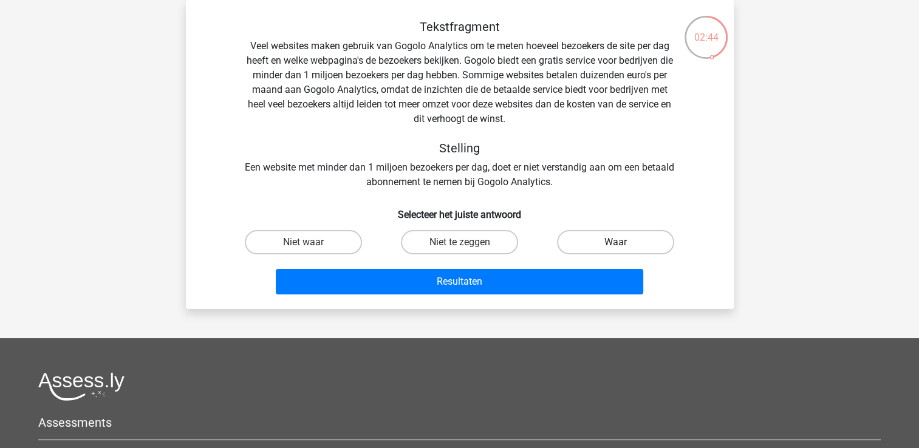
click at [557, 243] on label "Waar" at bounding box center [615, 242] width 117 height 24
click at [616, 243] on input "Waar" at bounding box center [620, 246] width 8 height 8
radio input "true"
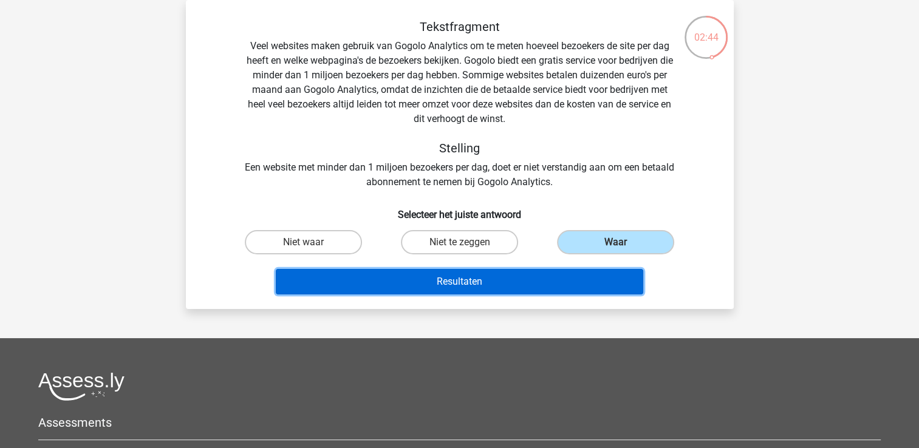
click at [528, 278] on button "Resultaten" at bounding box center [459, 282] width 367 height 26
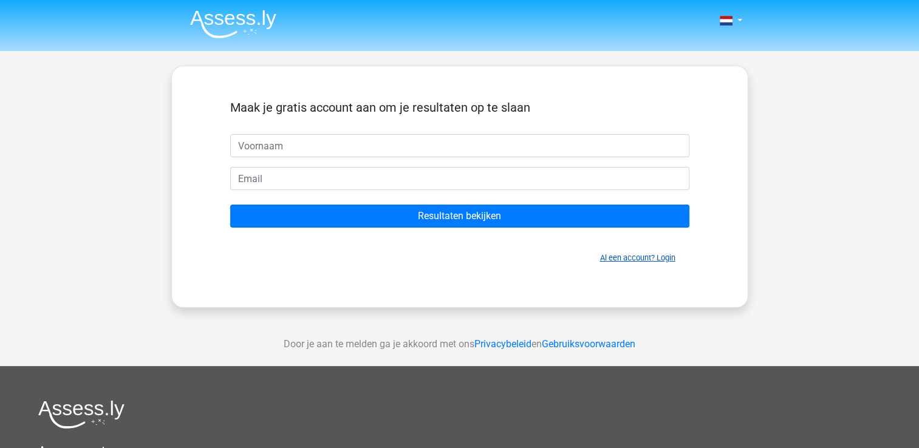
click at [612, 253] on link "Al een account? Login" at bounding box center [637, 257] width 75 height 9
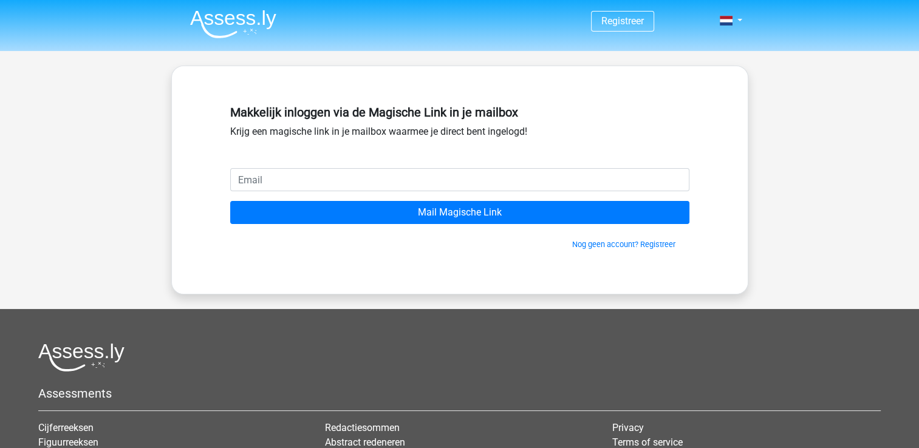
click at [348, 174] on input "email" at bounding box center [459, 179] width 459 height 23
type input "stevensfilip@hotmail.com"
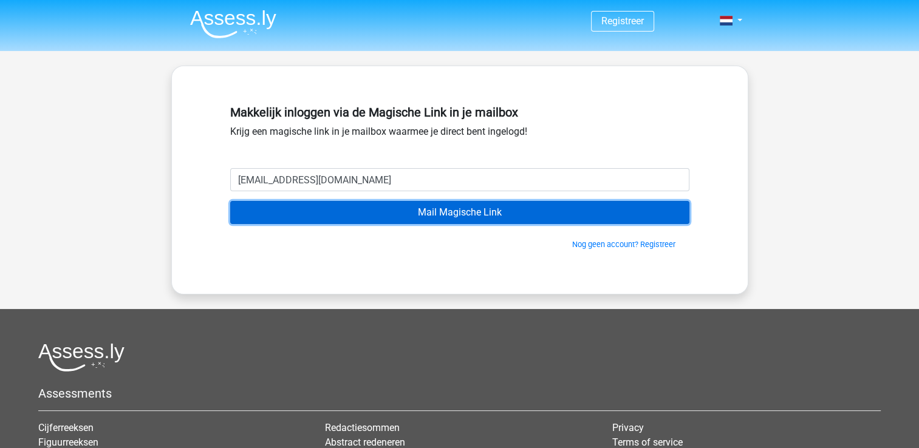
click at [441, 219] on input "Mail Magische Link" at bounding box center [459, 212] width 459 height 23
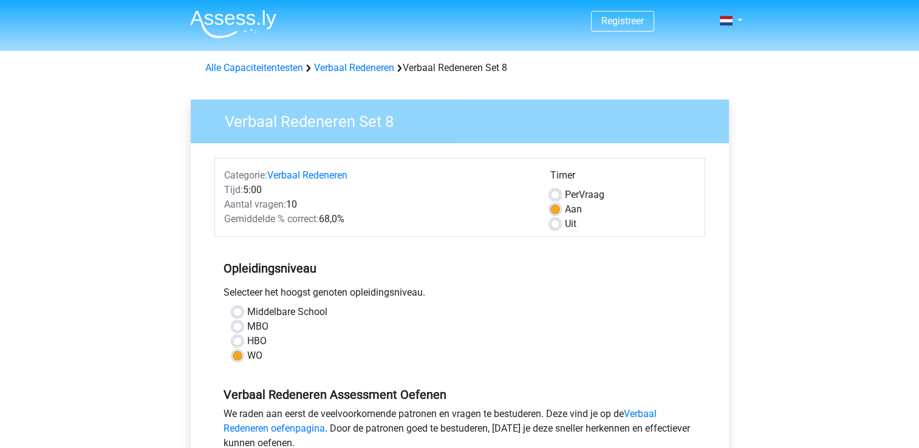
scroll to position [243, 0]
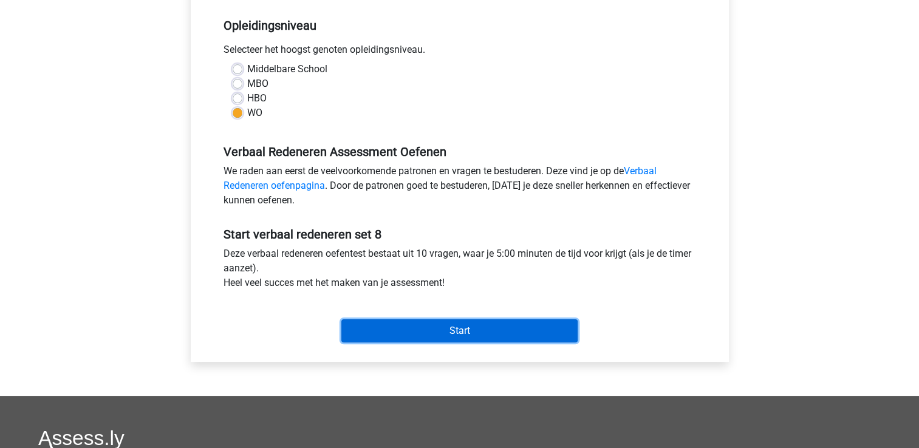
click at [514, 330] on input "Start" at bounding box center [459, 330] width 236 height 23
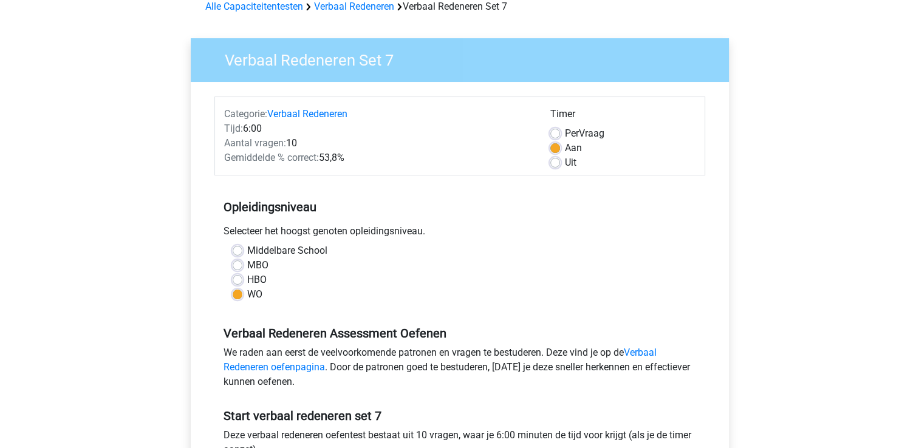
scroll to position [304, 0]
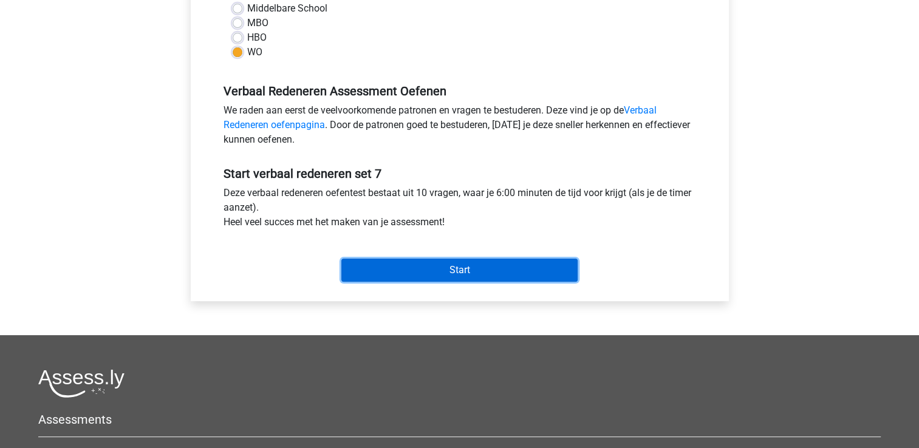
click at [387, 267] on input "Start" at bounding box center [459, 270] width 236 height 23
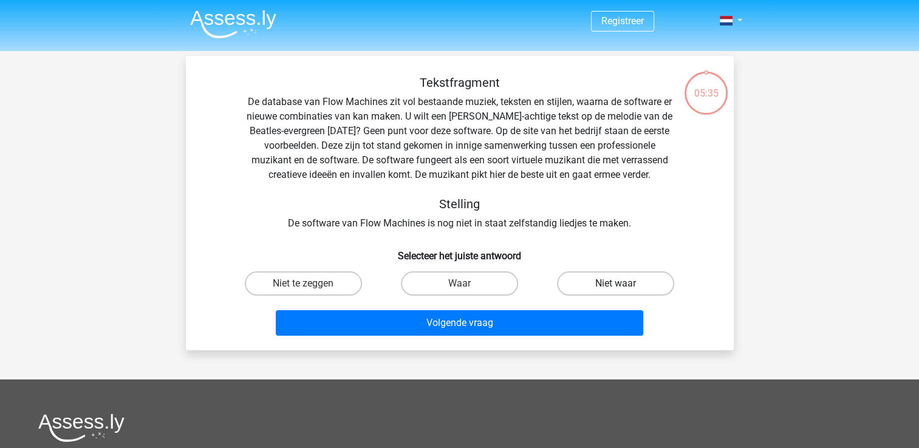
click at [571, 285] on label "Niet waar" at bounding box center [615, 283] width 117 height 24
click at [616, 285] on input "Niet waar" at bounding box center [620, 288] width 8 height 8
radio input "true"
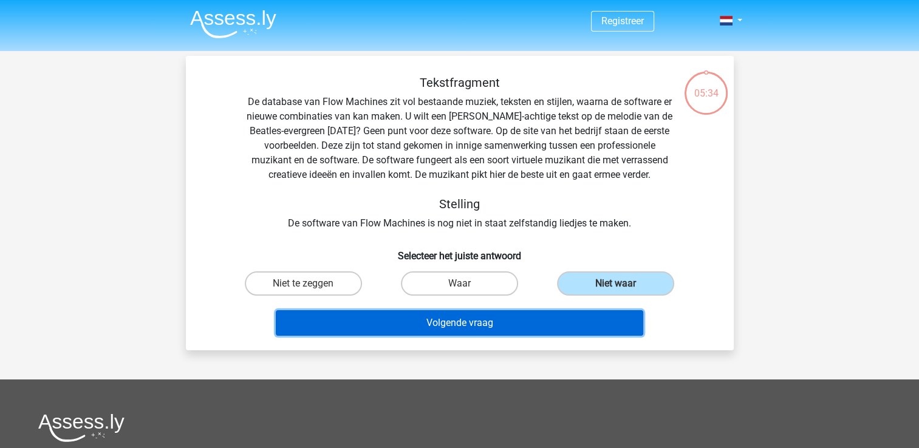
click at [499, 332] on button "Volgende vraag" at bounding box center [459, 323] width 367 height 26
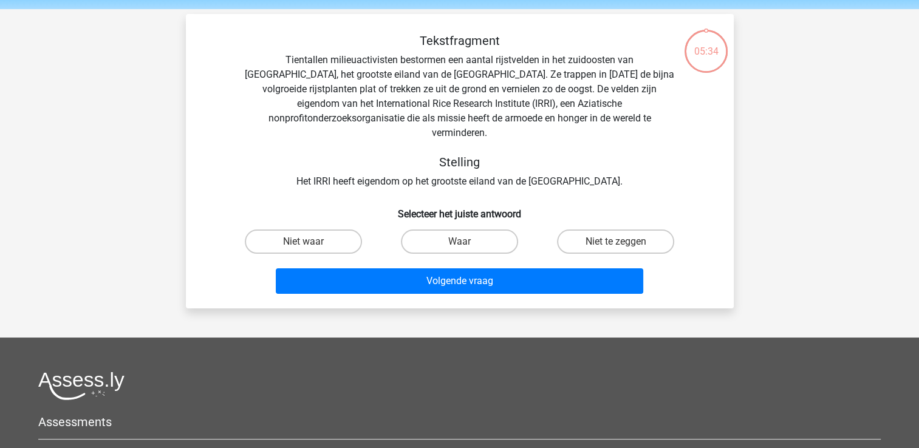
scroll to position [56, 0]
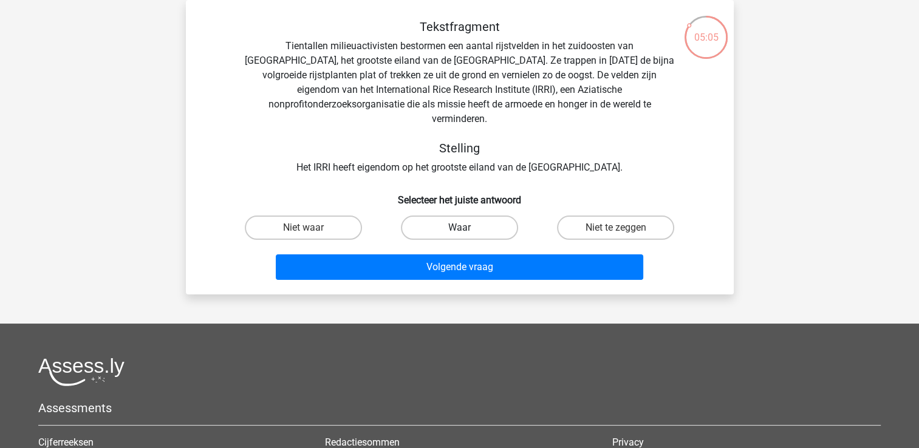
click at [437, 216] on label "Waar" at bounding box center [459, 228] width 117 height 24
click at [459, 228] on input "Waar" at bounding box center [463, 232] width 8 height 8
radio input "true"
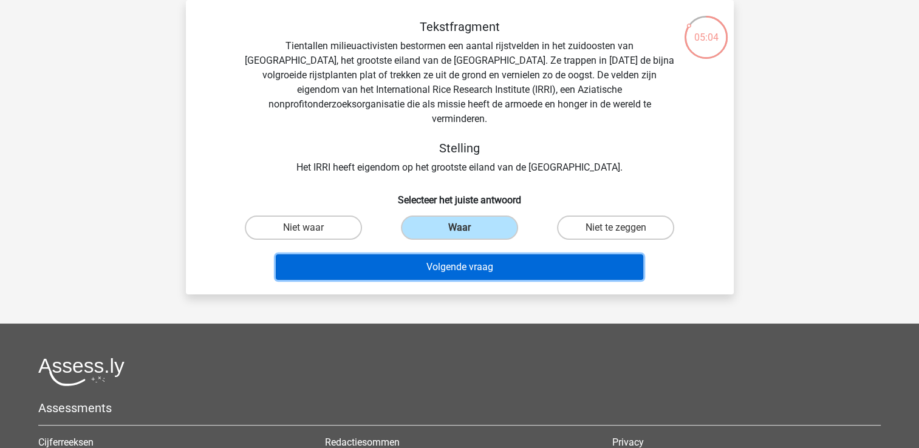
click at [446, 254] on button "Volgende vraag" at bounding box center [459, 267] width 367 height 26
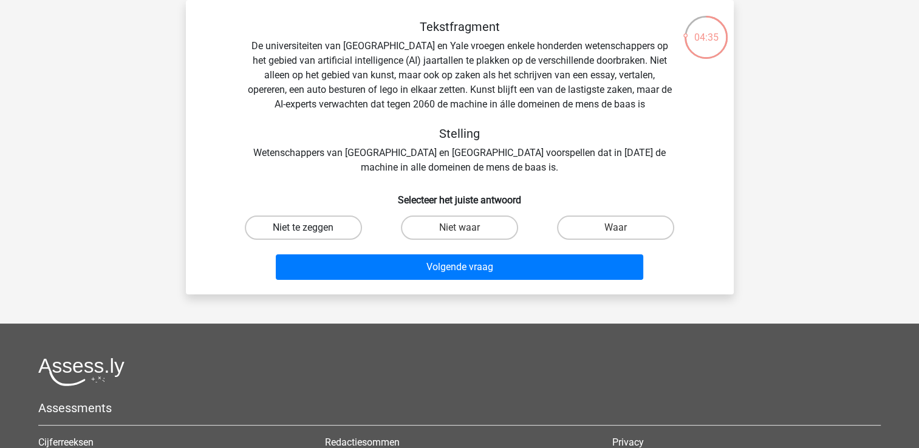
click at [342, 227] on label "Niet te zeggen" at bounding box center [303, 228] width 117 height 24
click at [311, 228] on input "Niet te zeggen" at bounding box center [307, 232] width 8 height 8
radio input "true"
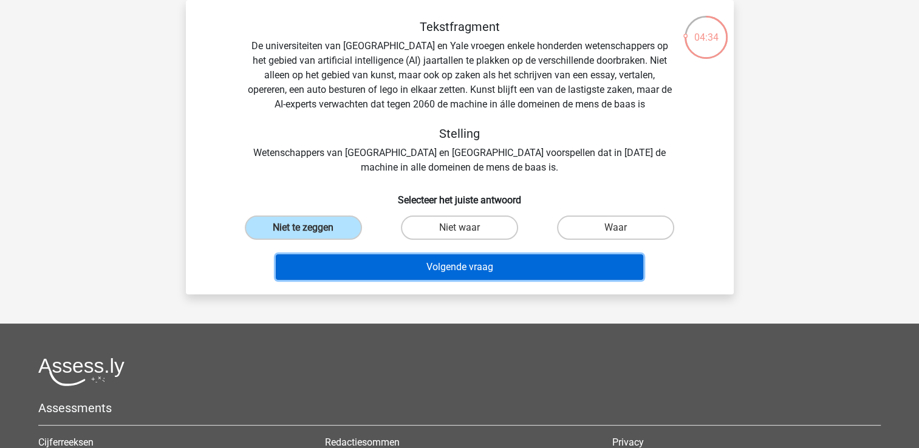
click at [411, 261] on button "Volgende vraag" at bounding box center [459, 267] width 367 height 26
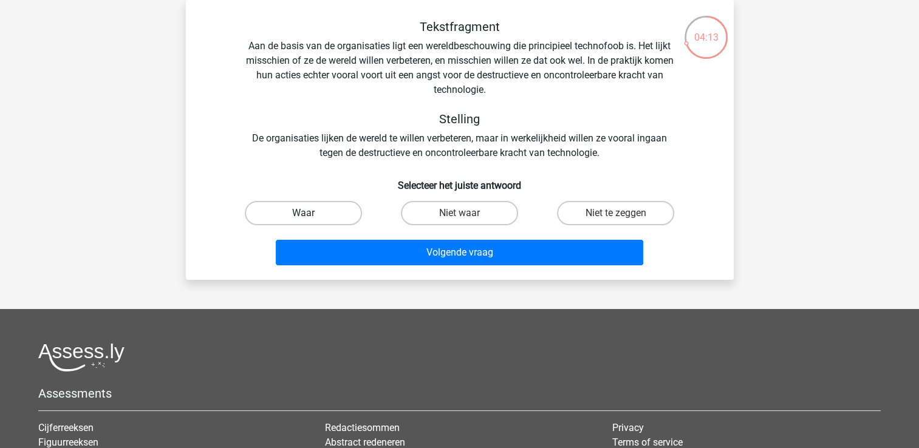
click at [291, 220] on label "Waar" at bounding box center [303, 213] width 117 height 24
click at [303, 220] on input "Waar" at bounding box center [307, 217] width 8 height 8
radio input "true"
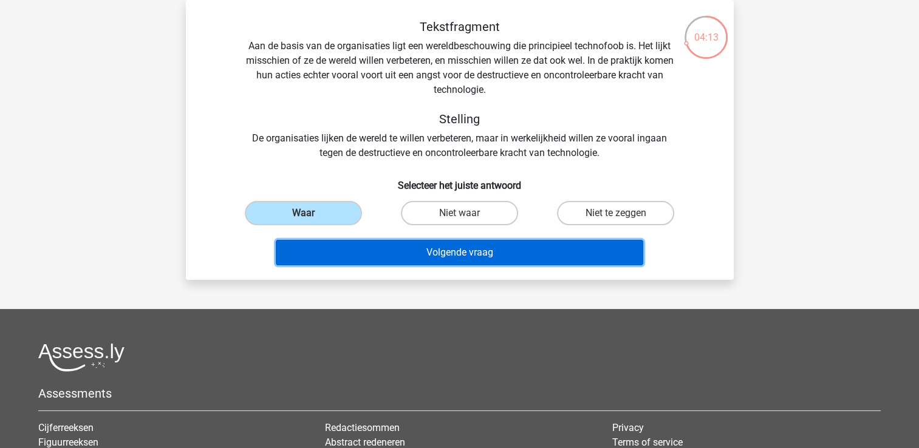
click at [399, 248] on button "Volgende vraag" at bounding box center [459, 253] width 367 height 26
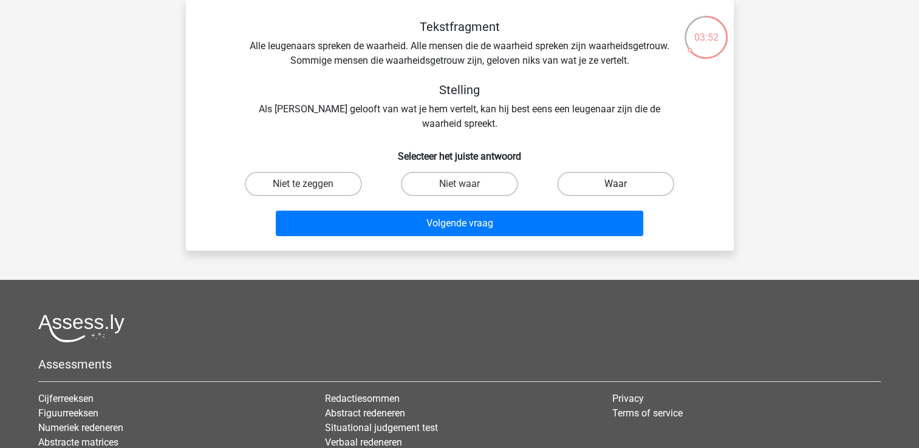
click at [588, 188] on label "Waar" at bounding box center [615, 184] width 117 height 24
click at [616, 188] on input "Waar" at bounding box center [620, 188] width 8 height 8
radio input "true"
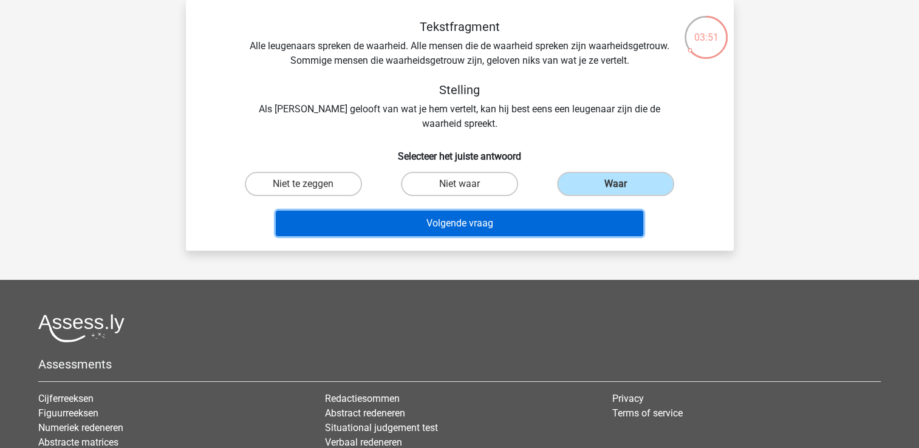
click at [512, 223] on button "Volgende vraag" at bounding box center [459, 224] width 367 height 26
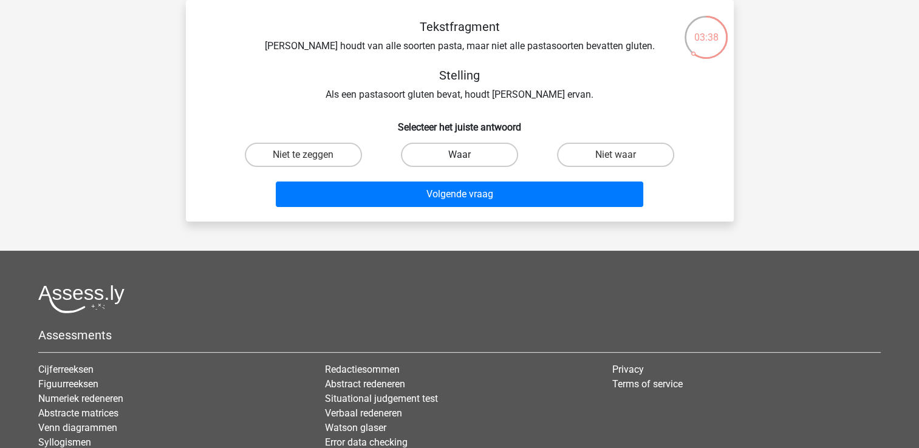
click at [432, 152] on label "Waar" at bounding box center [459, 155] width 117 height 24
click at [459, 155] on input "Waar" at bounding box center [463, 159] width 8 height 8
radio input "true"
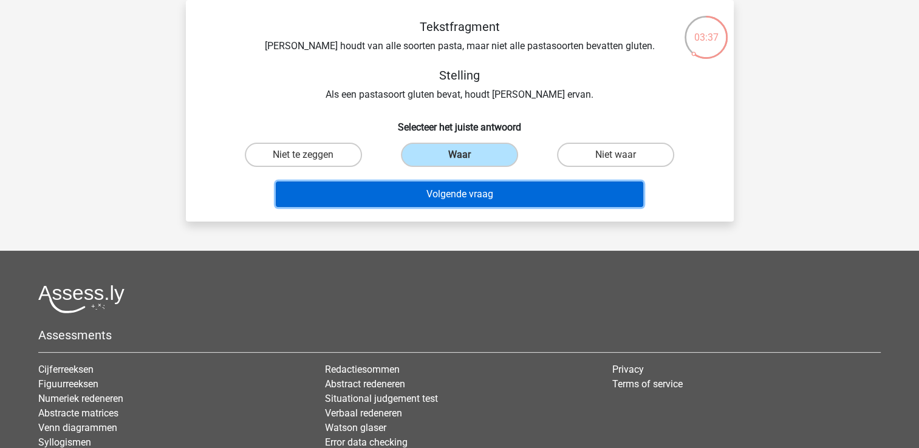
click at [432, 189] on button "Volgende vraag" at bounding box center [459, 195] width 367 height 26
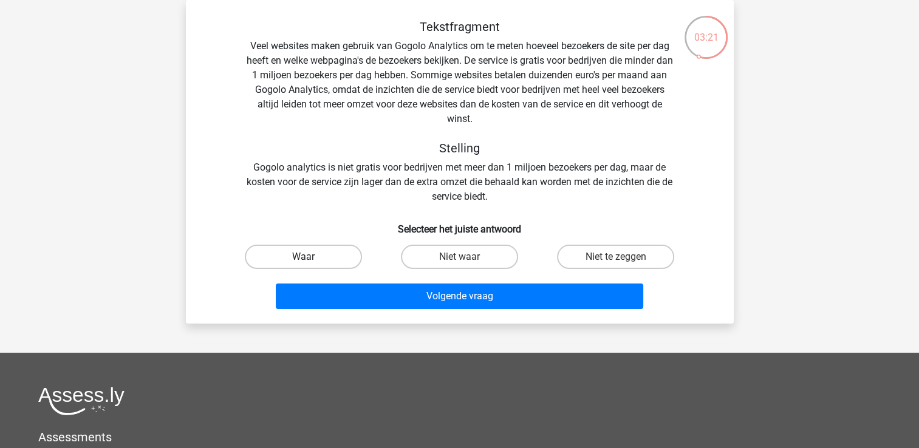
click at [343, 254] on label "Waar" at bounding box center [303, 257] width 117 height 24
click at [311, 257] on input "Waar" at bounding box center [307, 261] width 8 height 8
radio input "true"
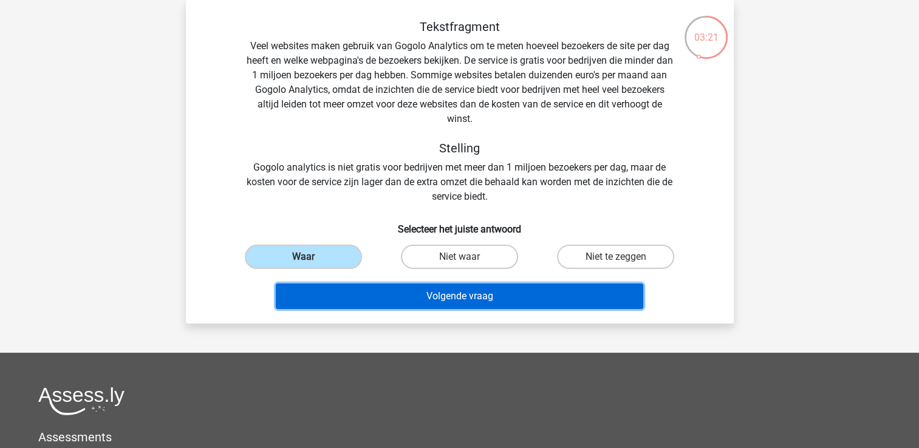
click at [420, 294] on button "Volgende vraag" at bounding box center [459, 297] width 367 height 26
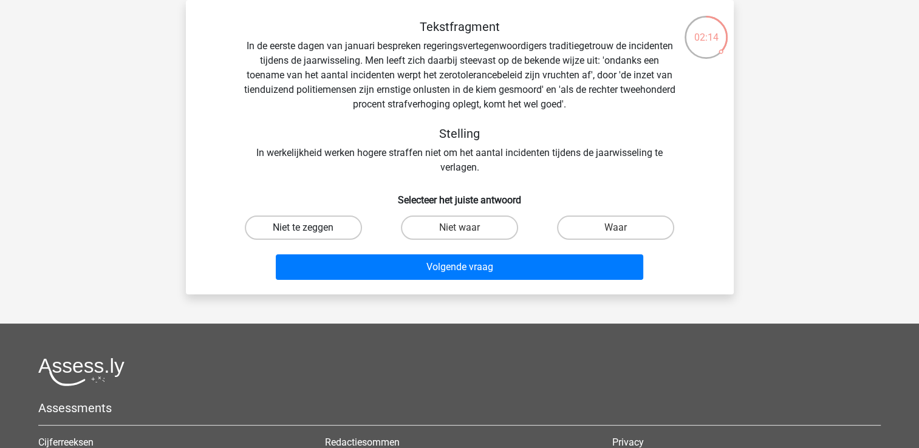
click at [330, 234] on label "Niet te zeggen" at bounding box center [303, 228] width 117 height 24
click at [311, 234] on input "Niet te zeggen" at bounding box center [307, 232] width 8 height 8
radio input "true"
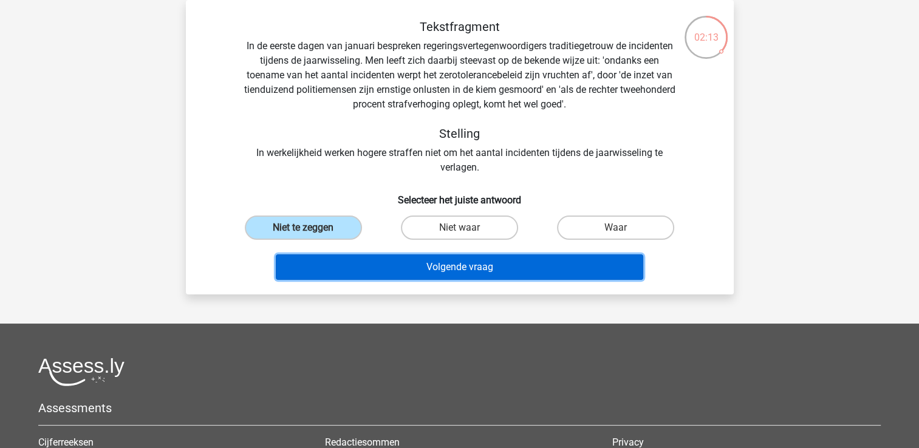
click at [423, 264] on button "Volgende vraag" at bounding box center [459, 267] width 367 height 26
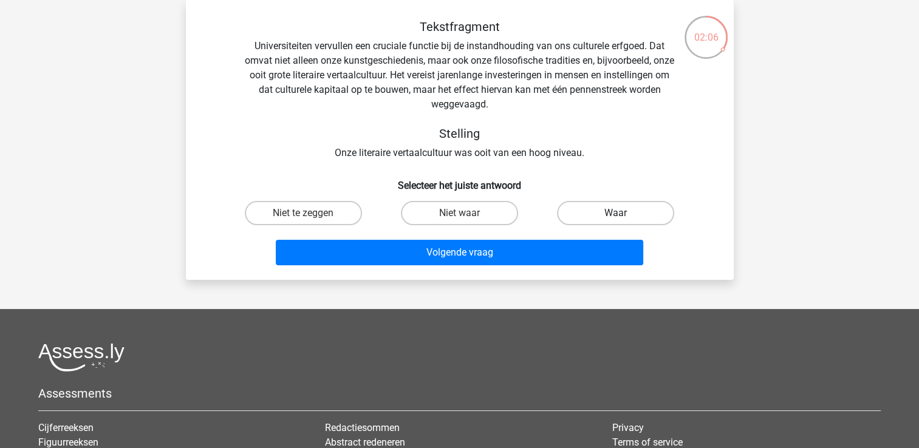
click at [605, 209] on label "Waar" at bounding box center [615, 213] width 117 height 24
click at [616, 213] on input "Waar" at bounding box center [620, 217] width 8 height 8
radio input "true"
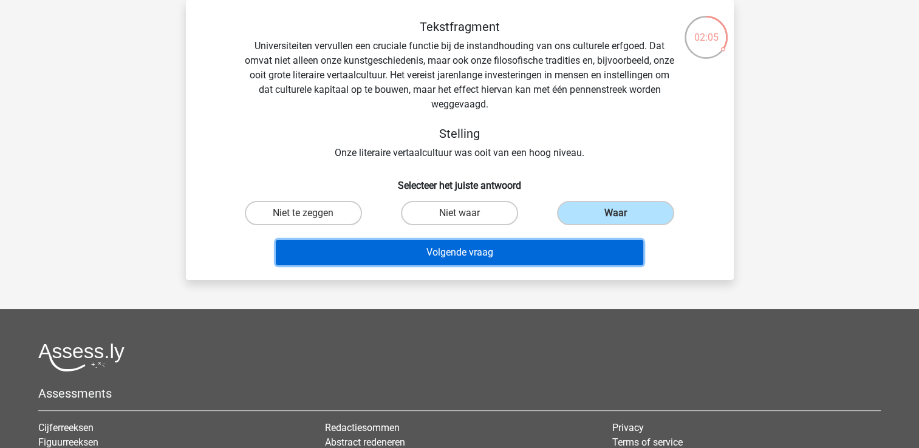
click at [516, 250] on button "Volgende vraag" at bounding box center [459, 253] width 367 height 26
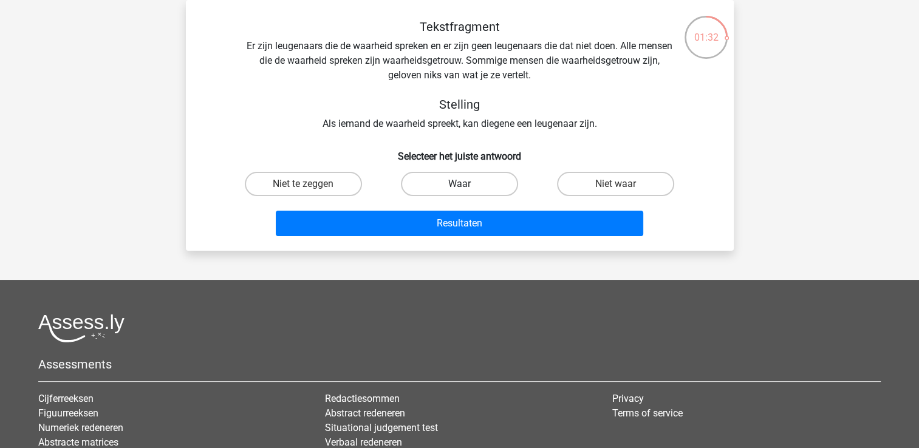
click at [434, 182] on label "Waar" at bounding box center [459, 184] width 117 height 24
click at [459, 184] on input "Waar" at bounding box center [463, 188] width 8 height 8
radio input "true"
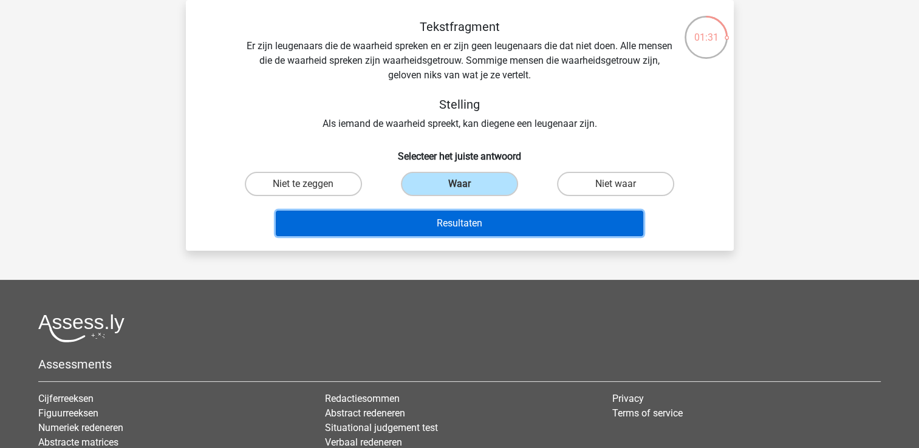
click at [447, 225] on button "Resultaten" at bounding box center [459, 224] width 367 height 26
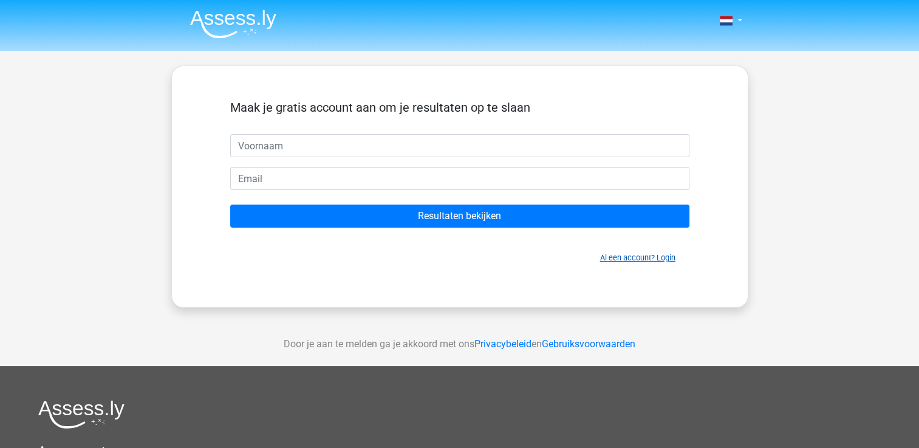
click at [621, 259] on link "Al een account? Login" at bounding box center [637, 257] width 75 height 9
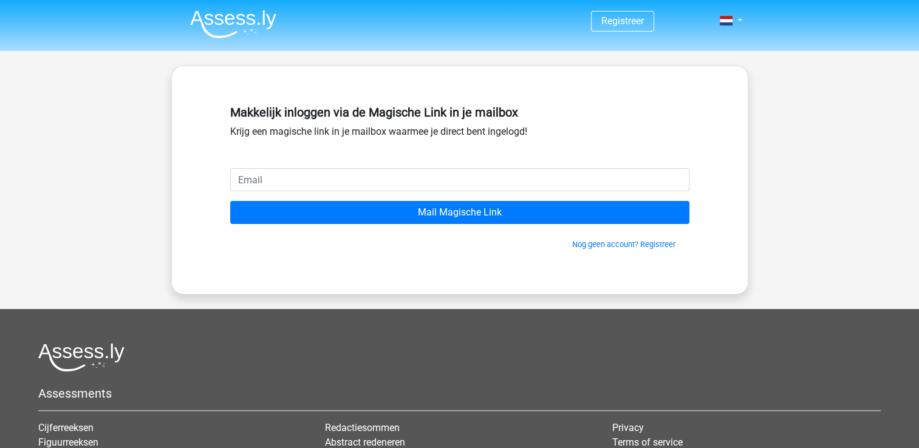
click at [295, 181] on input "email" at bounding box center [459, 179] width 459 height 23
type input "[EMAIL_ADDRESS][DOMAIN_NAME]"
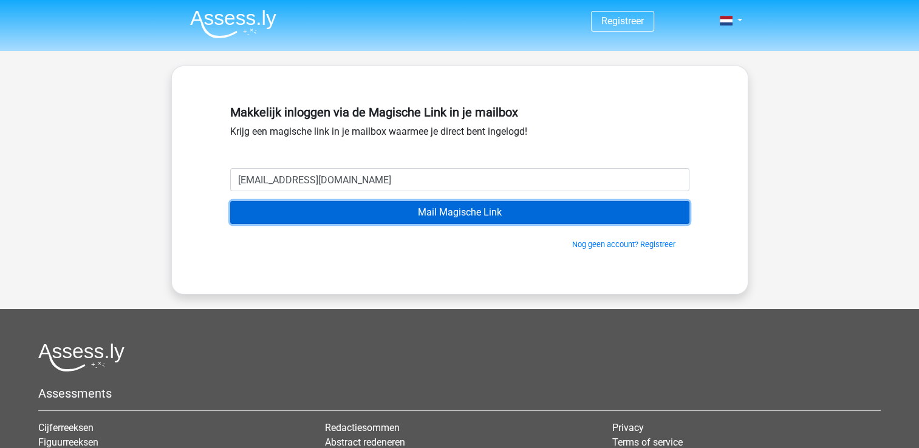
click at [428, 209] on input "Mail Magische Link" at bounding box center [459, 212] width 459 height 23
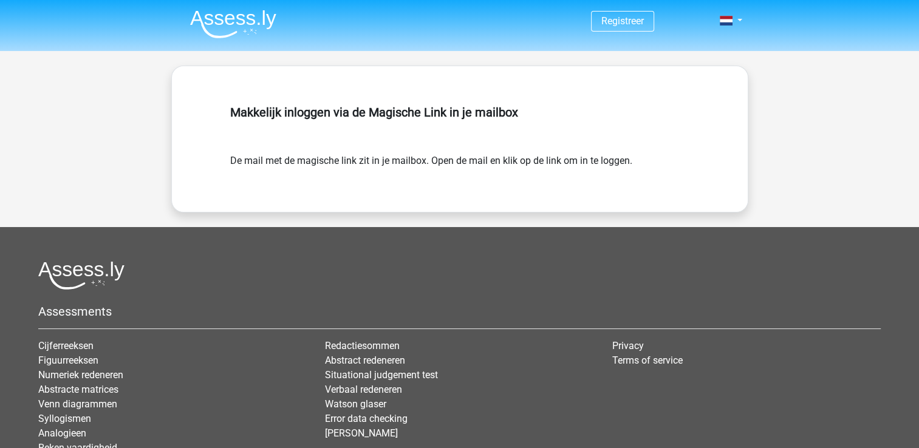
click at [427, 209] on div "Makkelijk inloggen via de Magische Link in je mailbox De mail met de magische l…" at bounding box center [459, 139] width 577 height 147
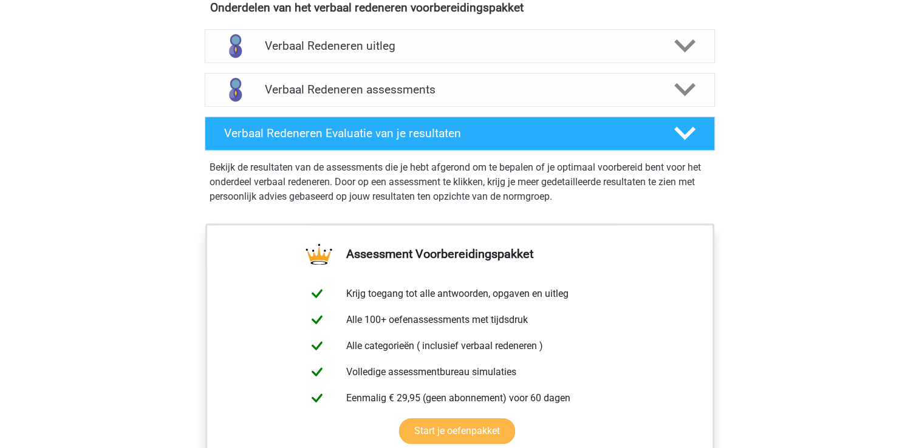
scroll to position [729, 0]
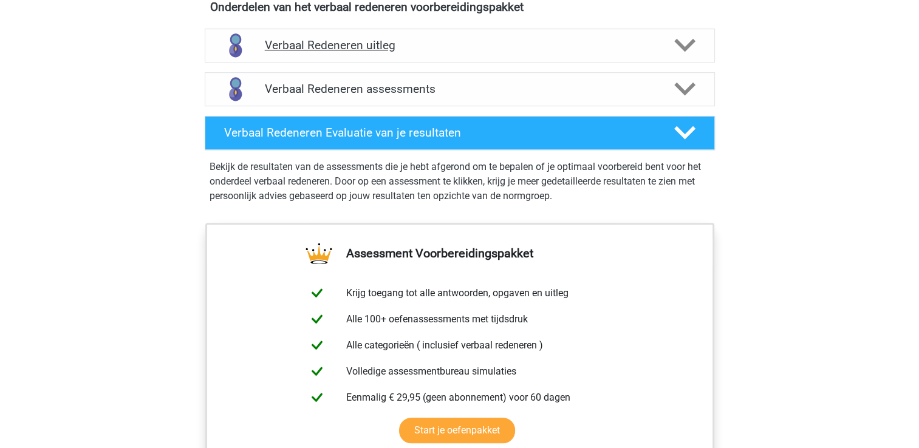
click at [682, 47] on polygon at bounding box center [684, 45] width 21 height 13
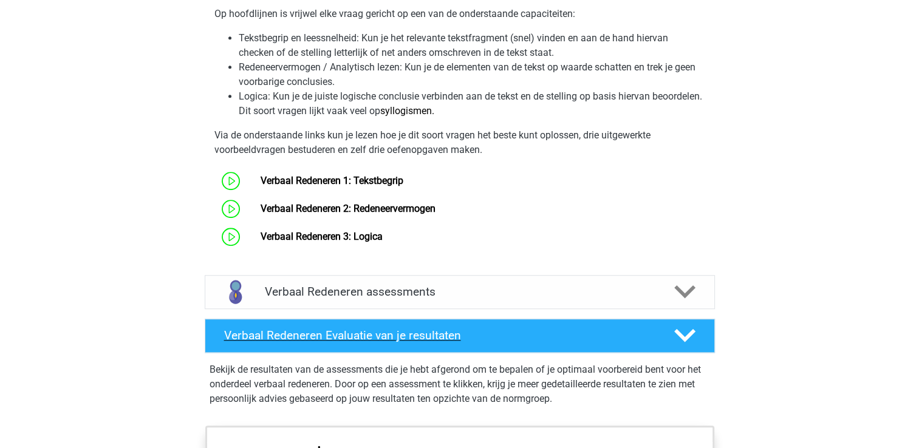
scroll to position [1093, 0]
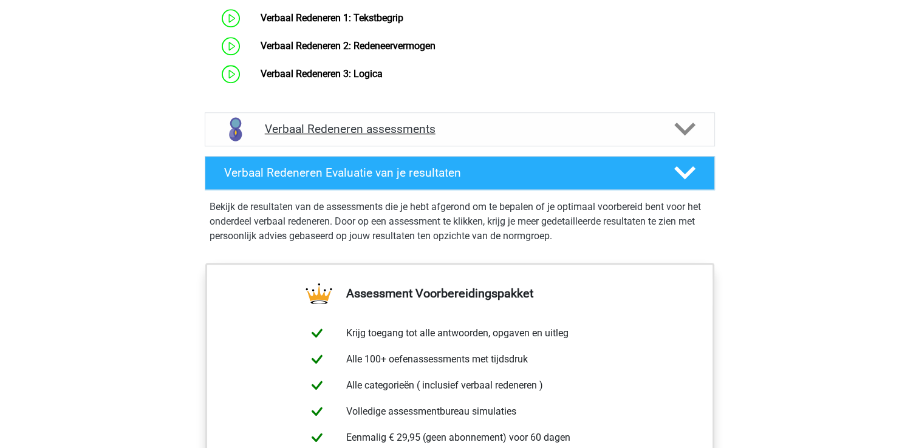
click at [681, 128] on polygon at bounding box center [684, 129] width 21 height 13
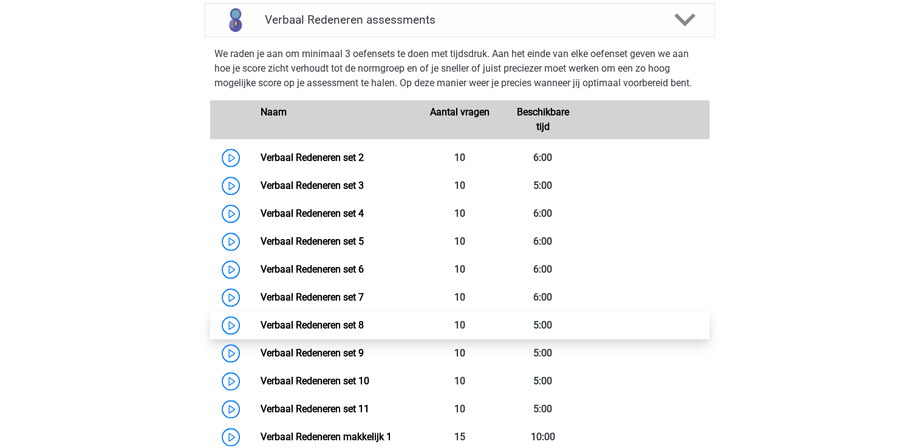
scroll to position [1275, 0]
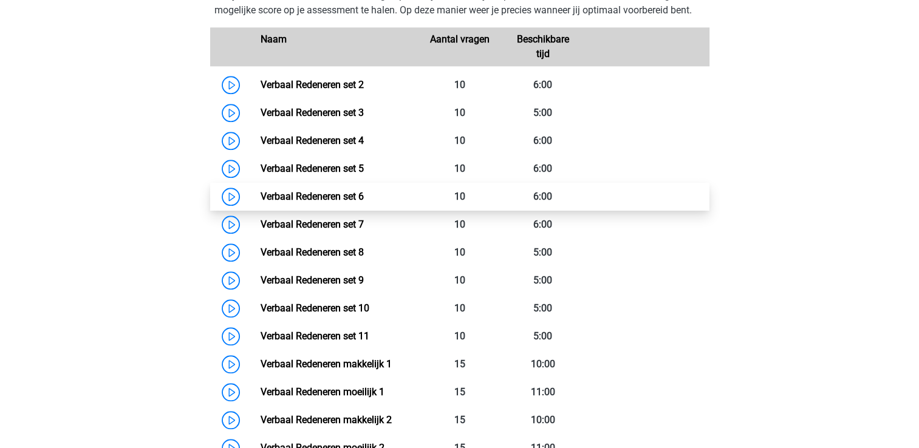
click at [324, 196] on link "Verbaal Redeneren set 6" at bounding box center [311, 197] width 103 height 12
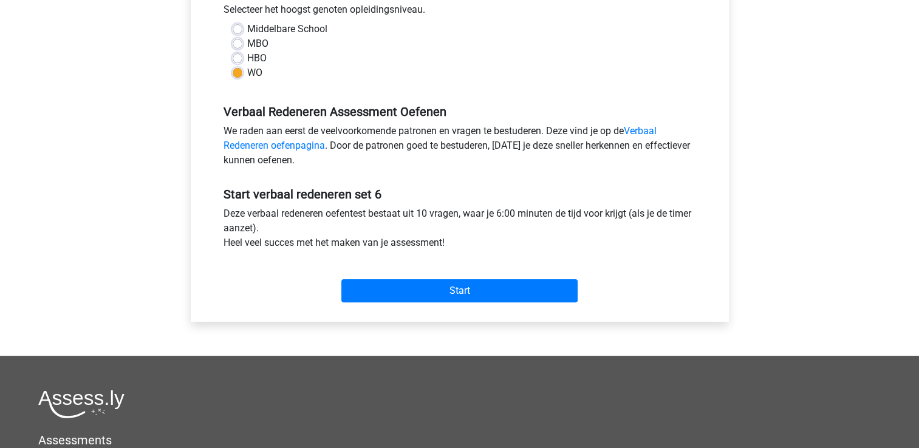
scroll to position [304, 0]
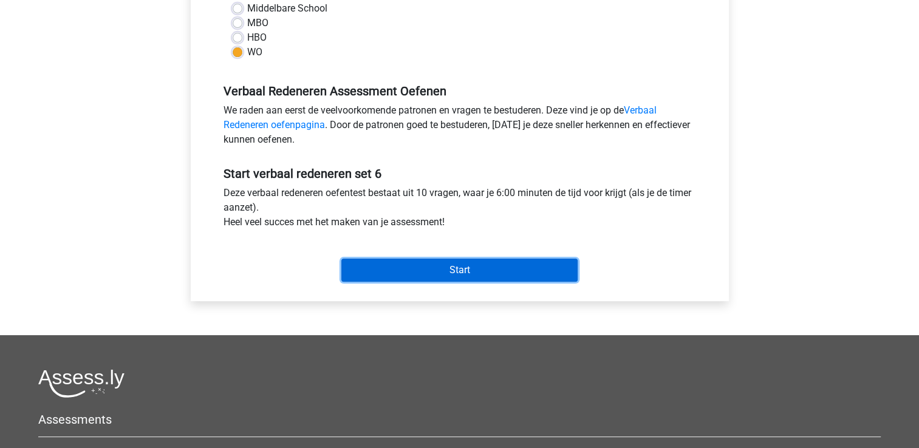
click at [483, 263] on input "Start" at bounding box center [459, 270] width 236 height 23
